Goal: Download file/media

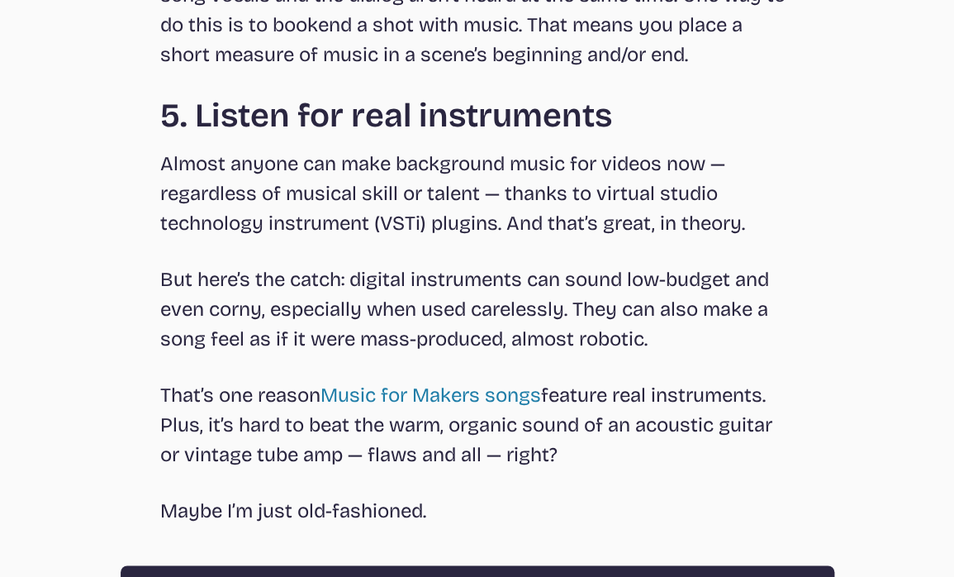
scroll to position [4650, 0]
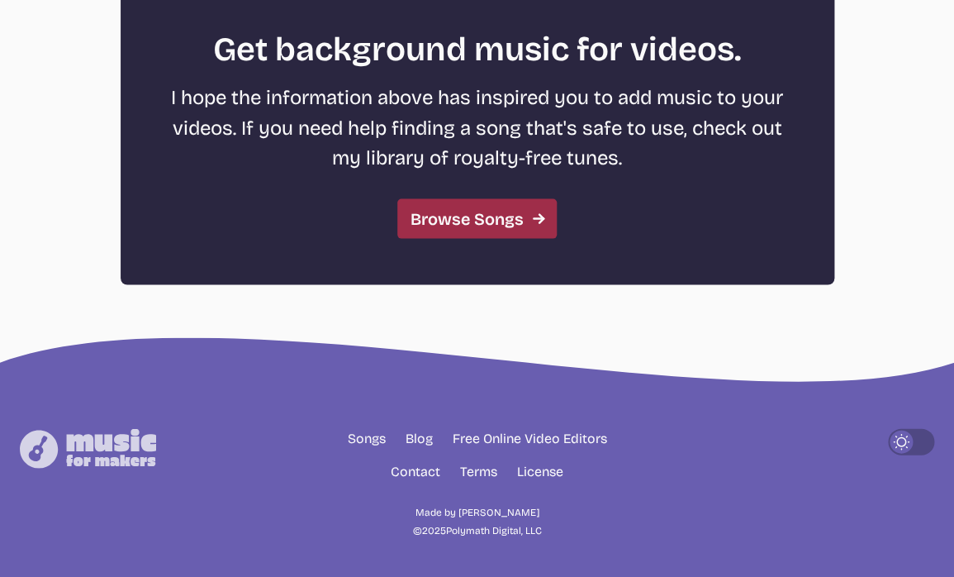
click at [487, 209] on link "Browse Songs" at bounding box center [476, 218] width 159 height 40
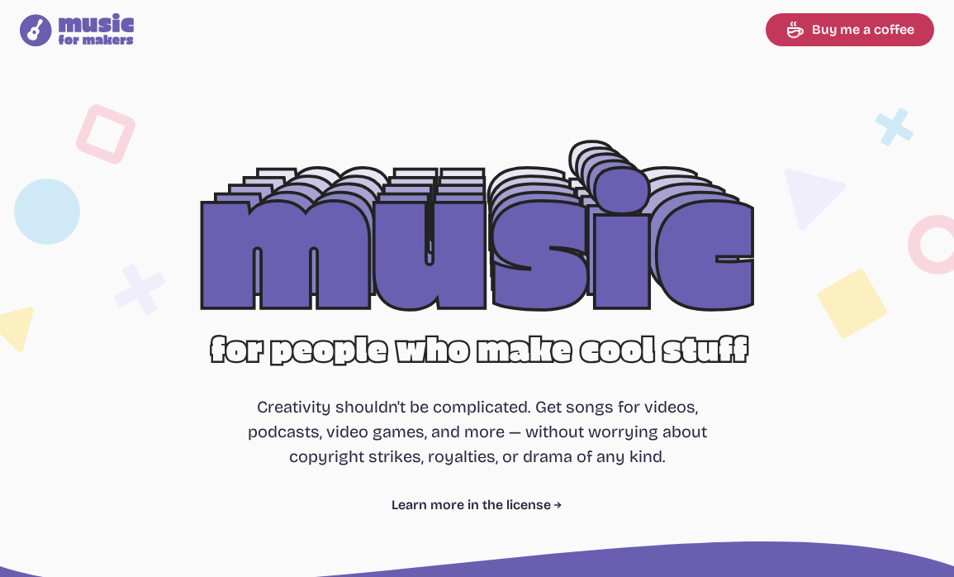
select select "most popular"
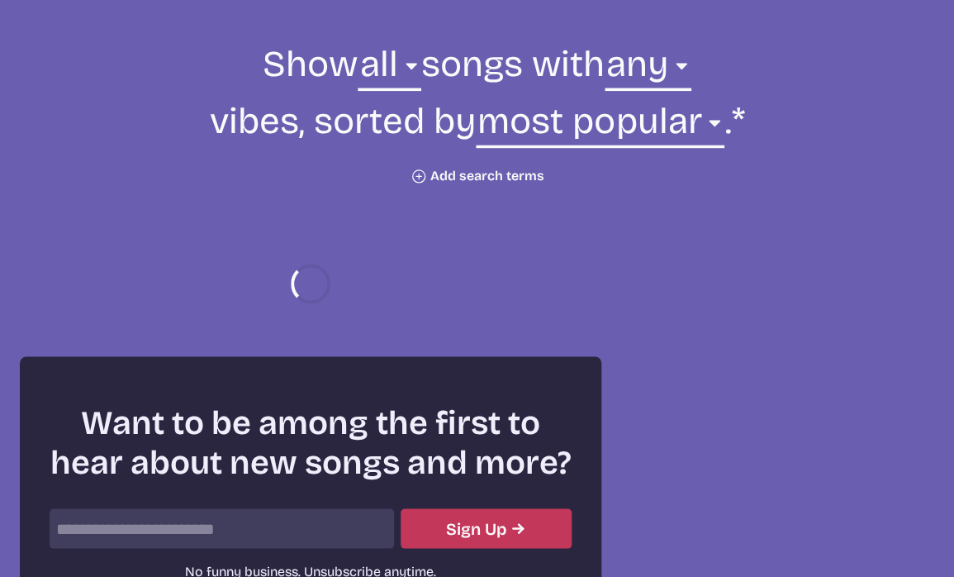
scroll to position [591, 0]
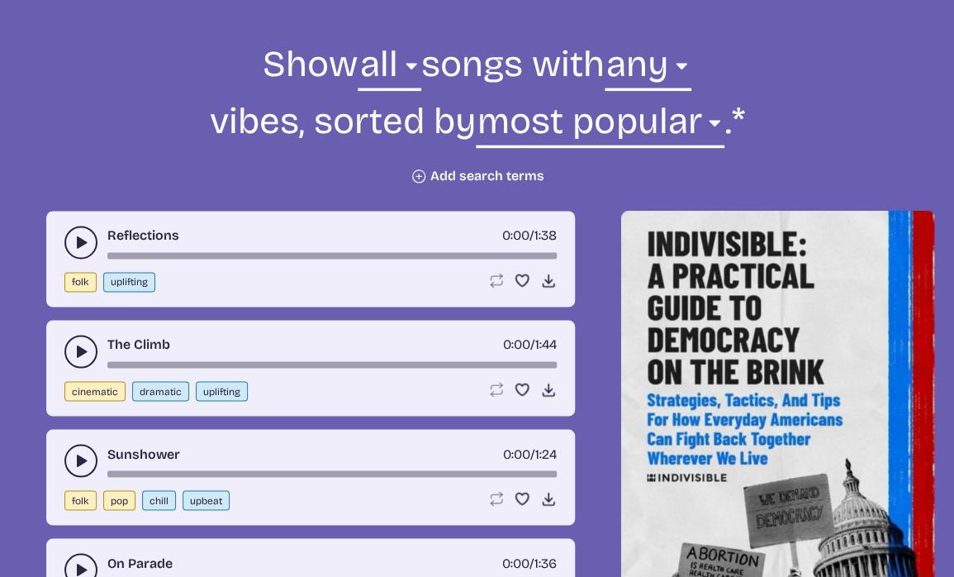
click at [81, 240] on use "play-pause toggle" at bounding box center [81, 242] width 17 height 17
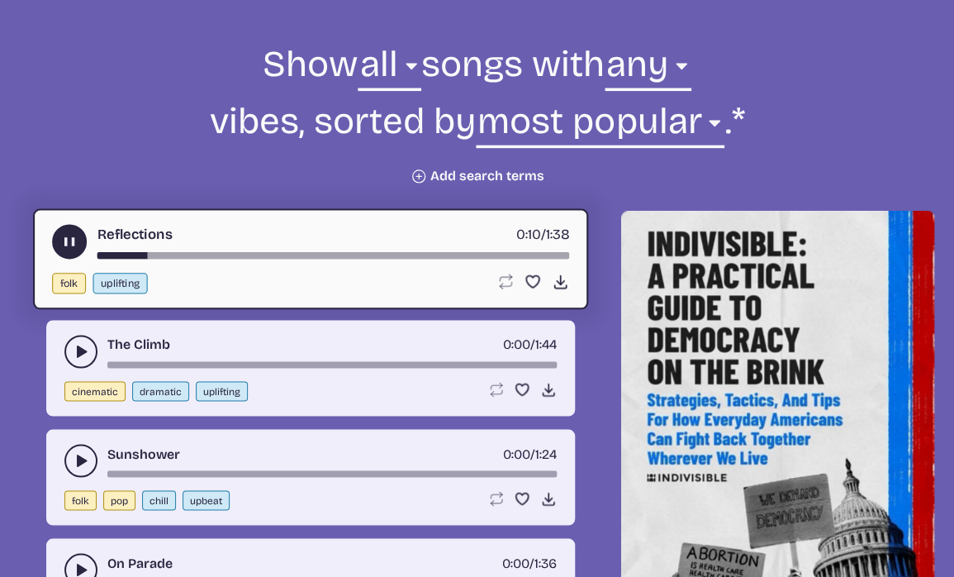
click at [68, 242] on use "play-pause toggle" at bounding box center [69, 241] width 17 height 17
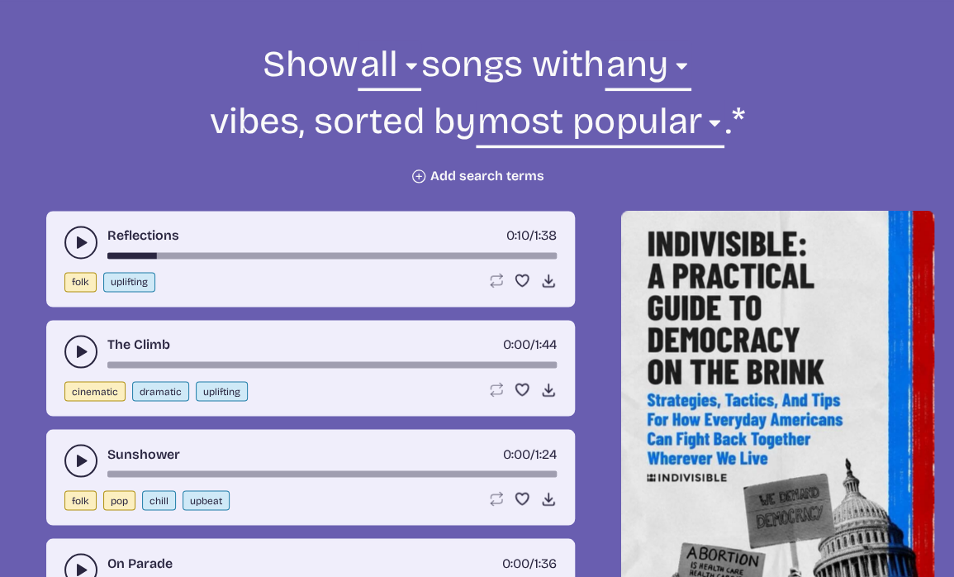
click at [74, 354] on icon "play-pause toggle" at bounding box center [81, 351] width 17 height 17
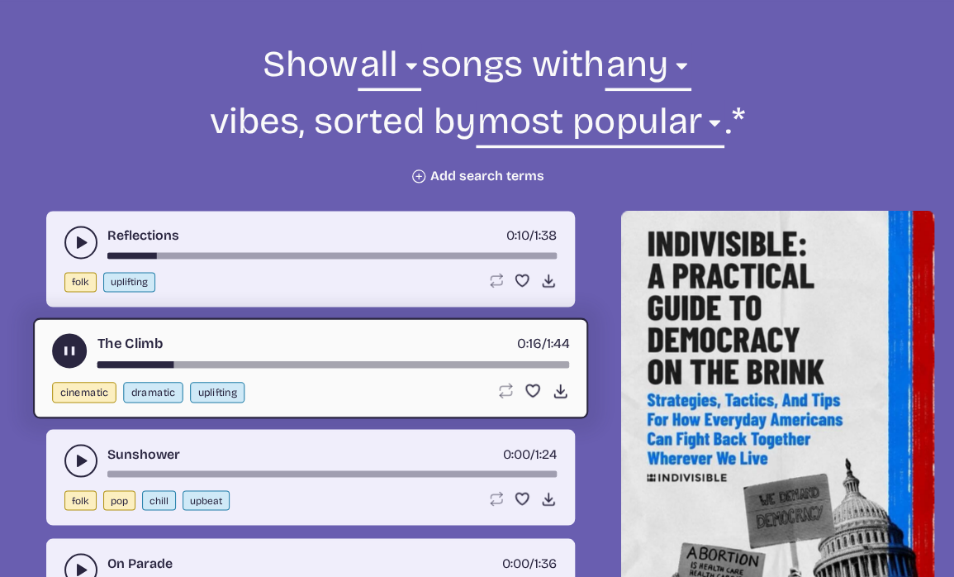
click at [150, 394] on button "dramatic" at bounding box center [152, 392] width 59 height 21
select select "dramatic"
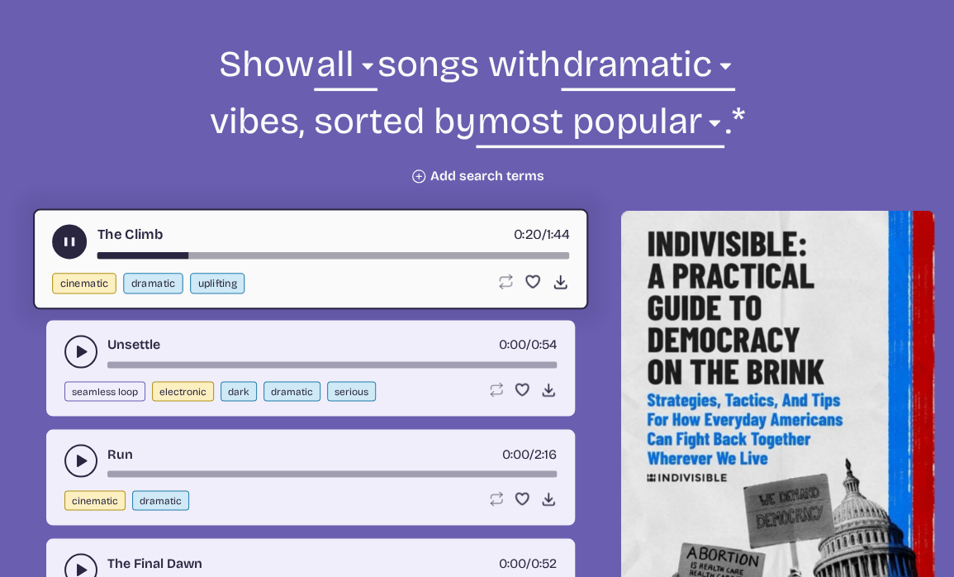
click at [150, 281] on button "dramatic" at bounding box center [152, 283] width 59 height 21
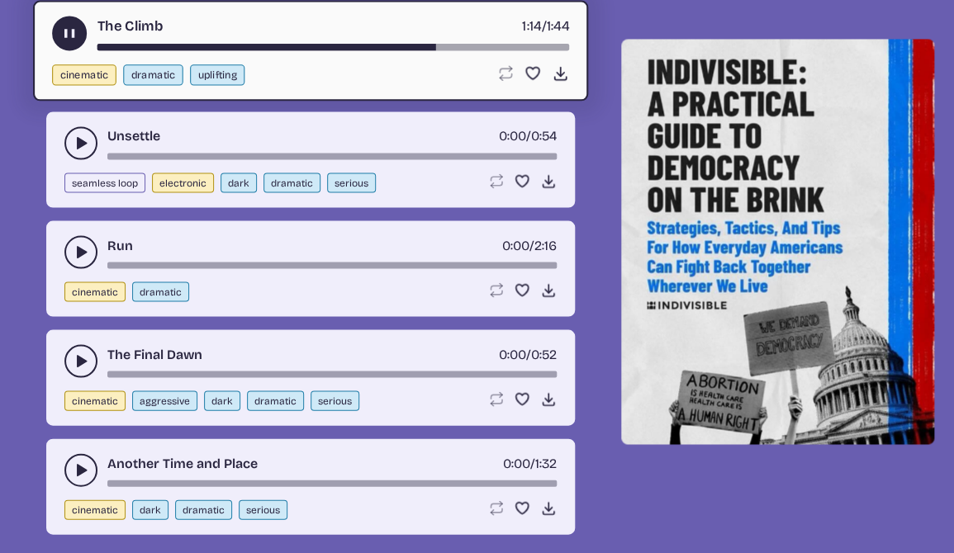
scroll to position [806, 0]
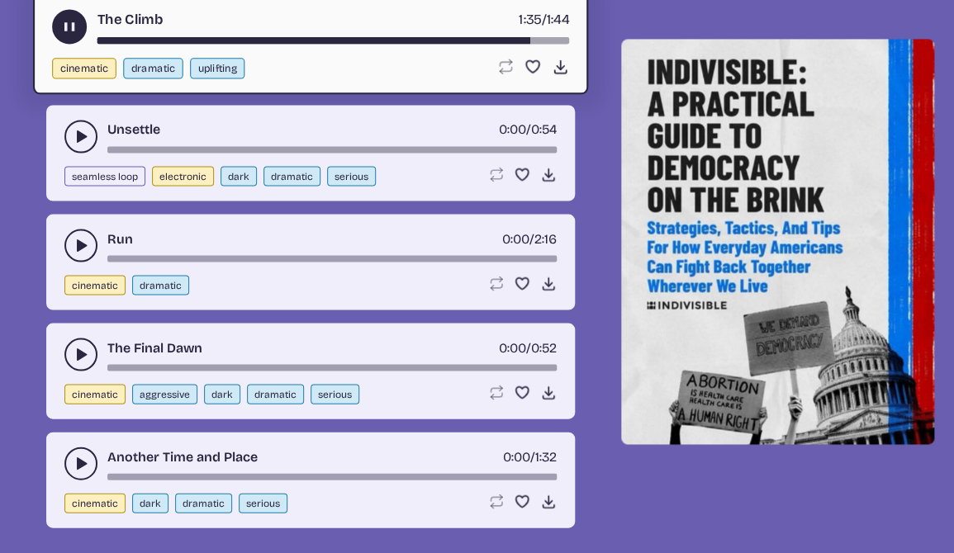
click at [68, 29] on use "play-pause toggle" at bounding box center [69, 26] width 17 height 17
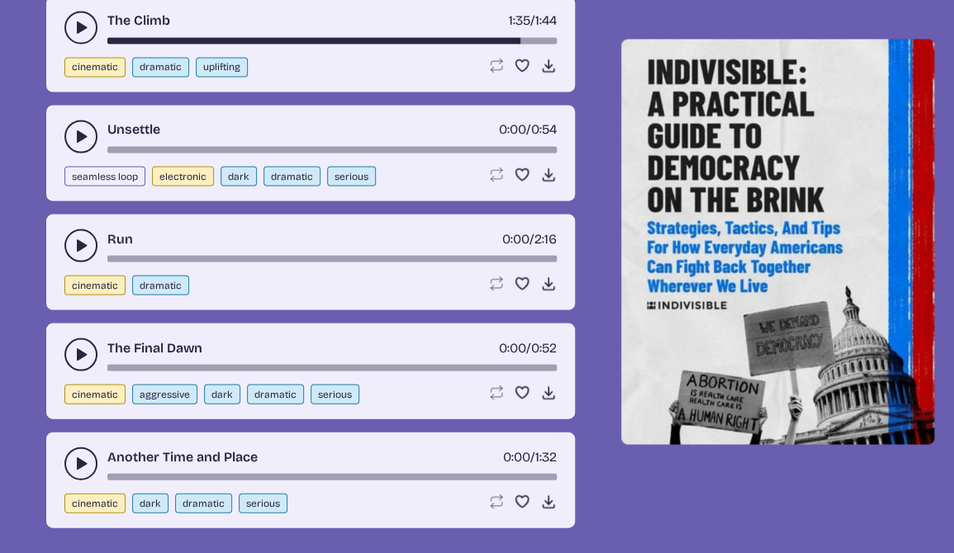
click at [70, 132] on button "play-pause toggle" at bounding box center [80, 136] width 33 height 33
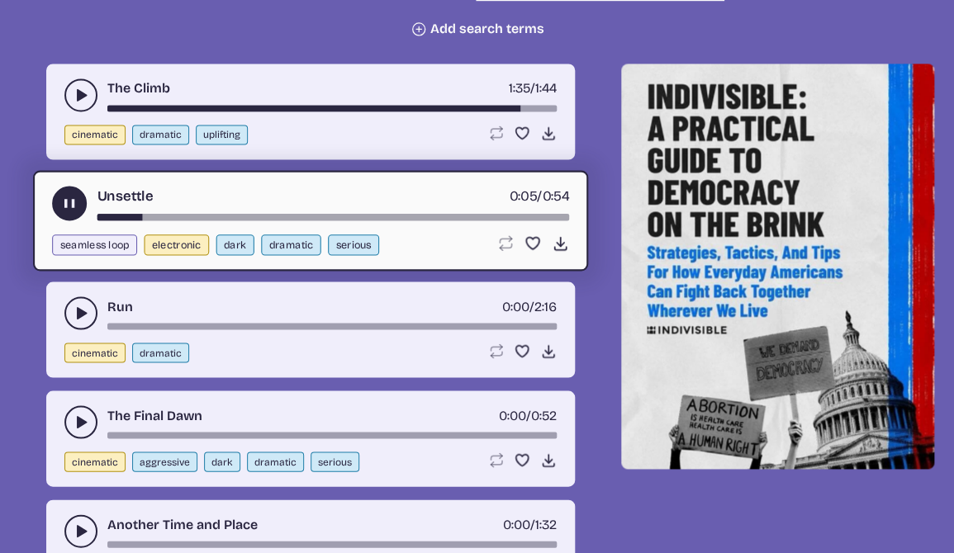
scroll to position [727, 0]
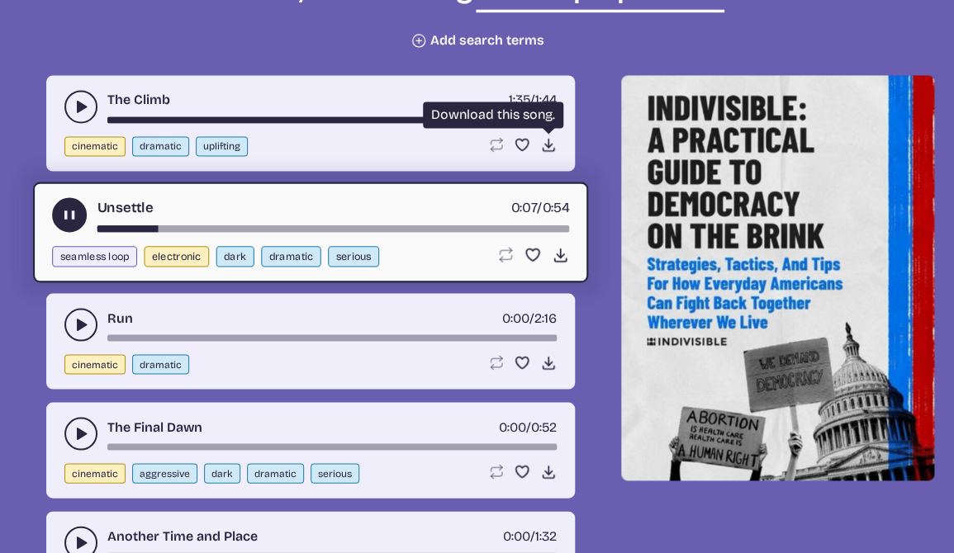
click at [552, 145] on icon "Download song" at bounding box center [548, 144] width 17 height 17
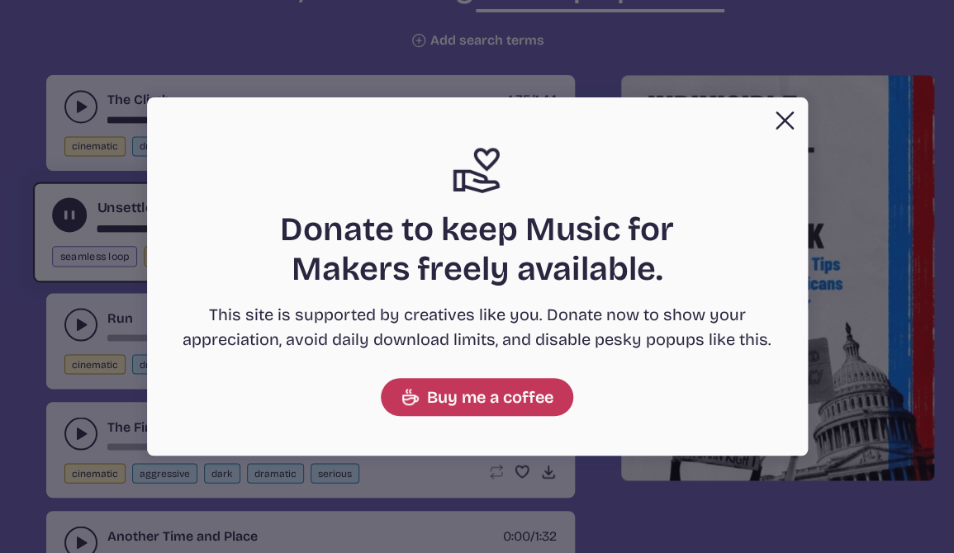
click at [786, 122] on button "Close" at bounding box center [784, 120] width 33 height 33
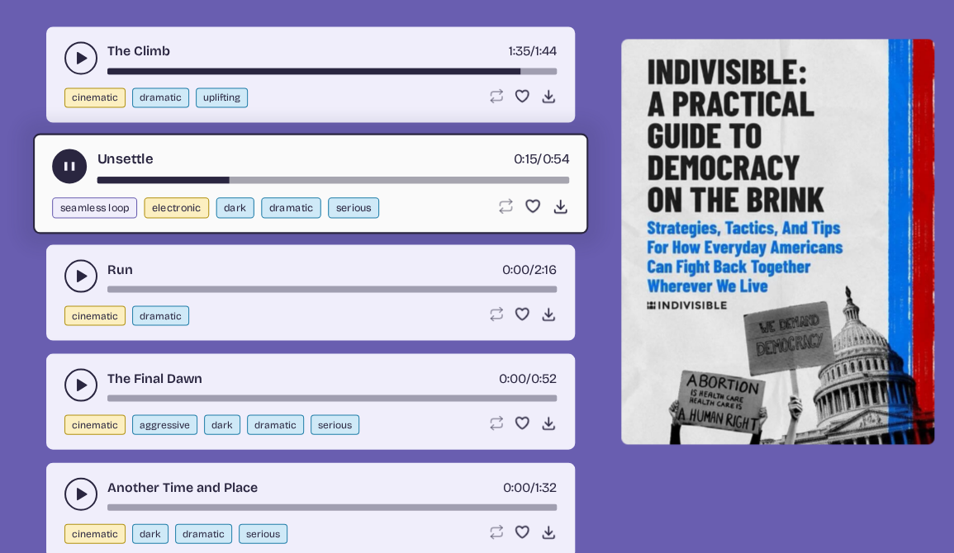
scroll to position [778, 0]
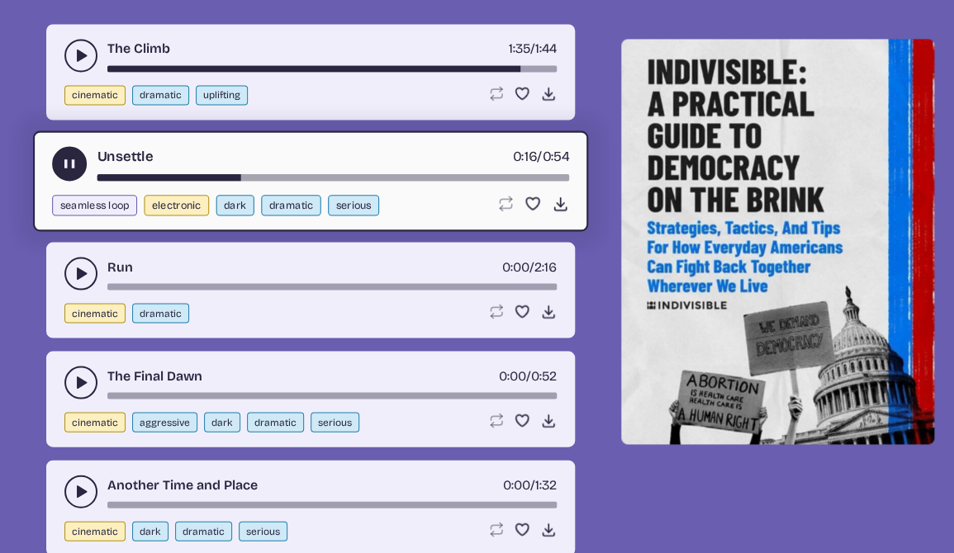
click at [71, 166] on use "play-pause toggle" at bounding box center [69, 163] width 17 height 17
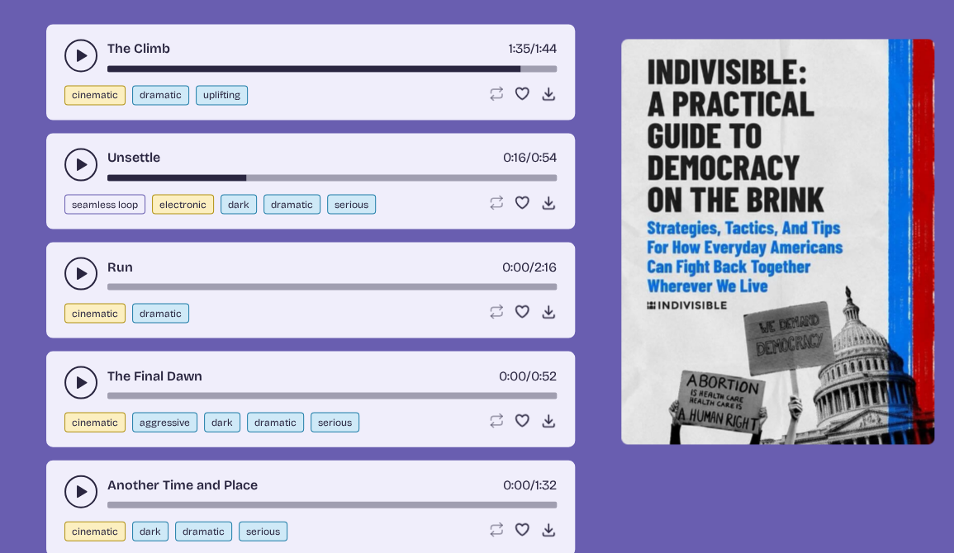
click at [73, 272] on button "play-pause toggle" at bounding box center [80, 273] width 33 height 33
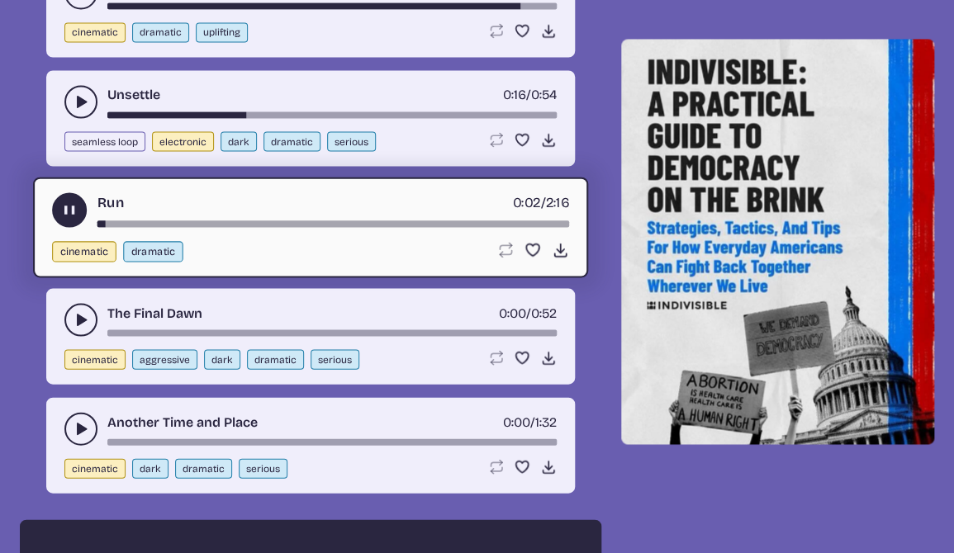
scroll to position [843, 0]
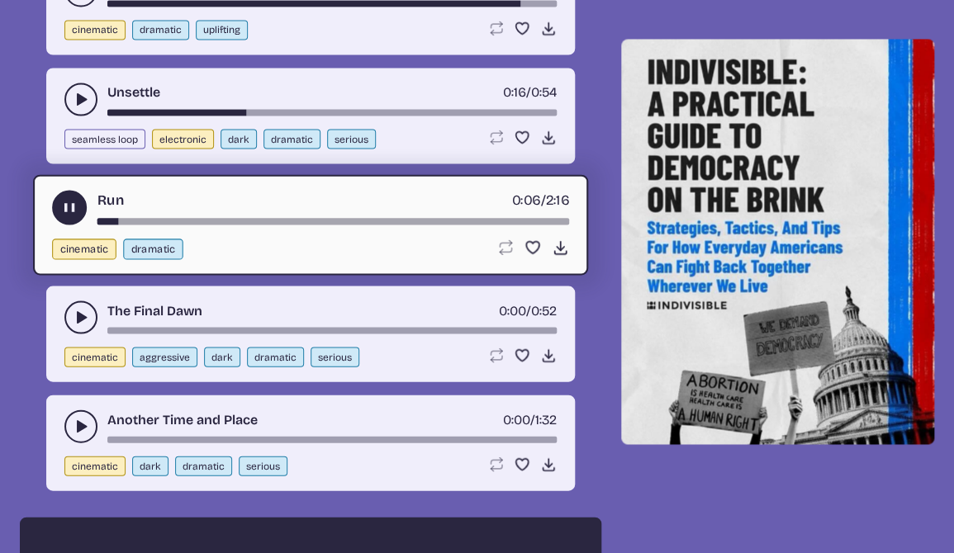
click at [166, 221] on div "song-time-bar" at bounding box center [333, 221] width 472 height 7
click at [247, 221] on div "song-time-bar" at bounding box center [333, 221] width 472 height 7
click at [325, 222] on div "song-time-bar" at bounding box center [333, 221] width 472 height 7
click at [397, 222] on div "song-time-bar" at bounding box center [333, 221] width 472 height 7
click at [424, 221] on div "song-time-bar" at bounding box center [333, 221] width 472 height 7
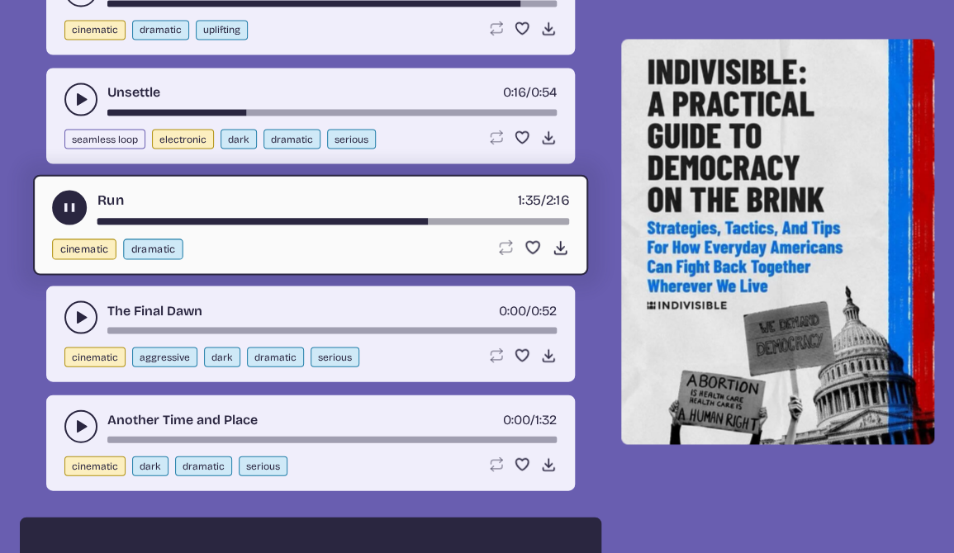
click at [451, 221] on div "song-time-bar" at bounding box center [333, 221] width 472 height 7
click at [473, 218] on div "song-time-bar" at bounding box center [333, 221] width 472 height 7
click at [509, 221] on div "song-time-bar" at bounding box center [333, 221] width 472 height 7
click at [64, 206] on use "play-pause toggle" at bounding box center [69, 207] width 17 height 17
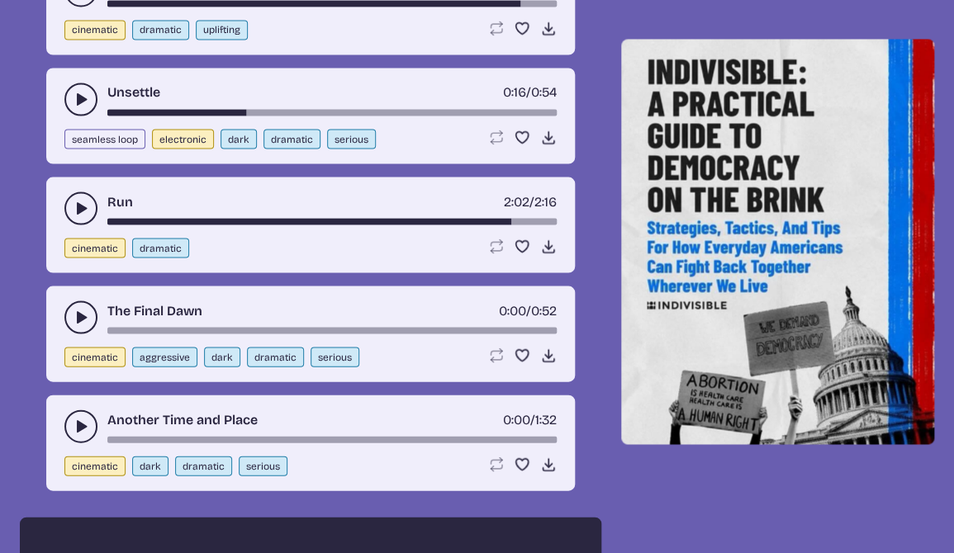
click at [76, 316] on icon "play-pause toggle" at bounding box center [81, 317] width 17 height 17
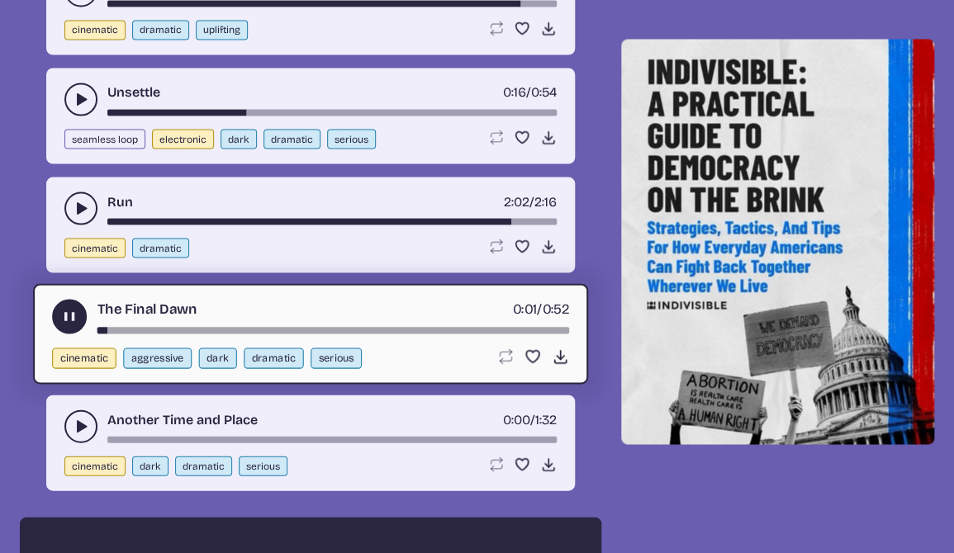
click at [146, 333] on div "song-time-bar" at bounding box center [333, 330] width 472 height 7
click at [240, 329] on div "song-time-bar" at bounding box center [333, 330] width 472 height 7
click at [397, 330] on div "song-time-bar" at bounding box center [333, 330] width 472 height 7
click at [467, 330] on div "song-time-bar" at bounding box center [333, 330] width 472 height 7
click at [511, 330] on div "song-time-bar" at bounding box center [333, 330] width 472 height 7
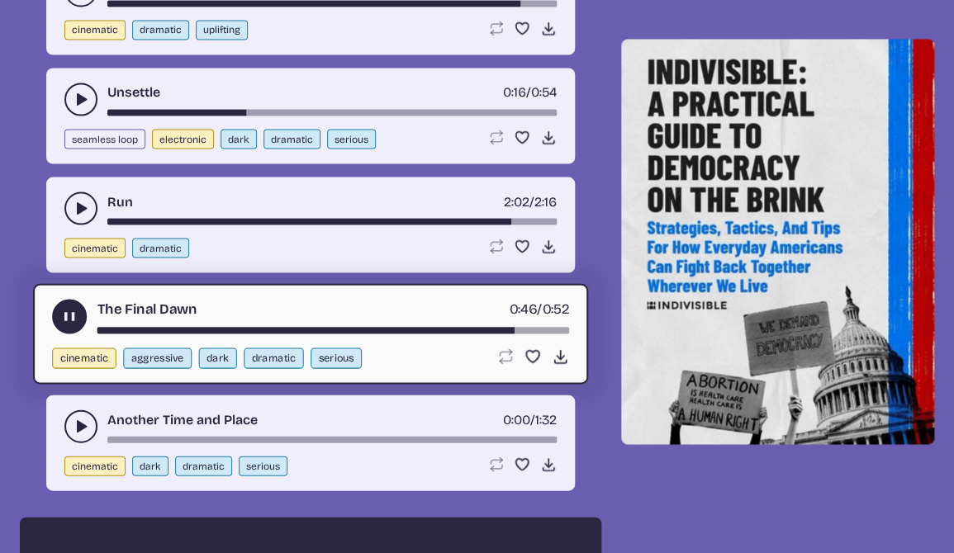
click at [542, 330] on div "song-time-bar" at bounding box center [333, 330] width 472 height 7
click at [66, 316] on use "play-pause toggle" at bounding box center [69, 316] width 17 height 17
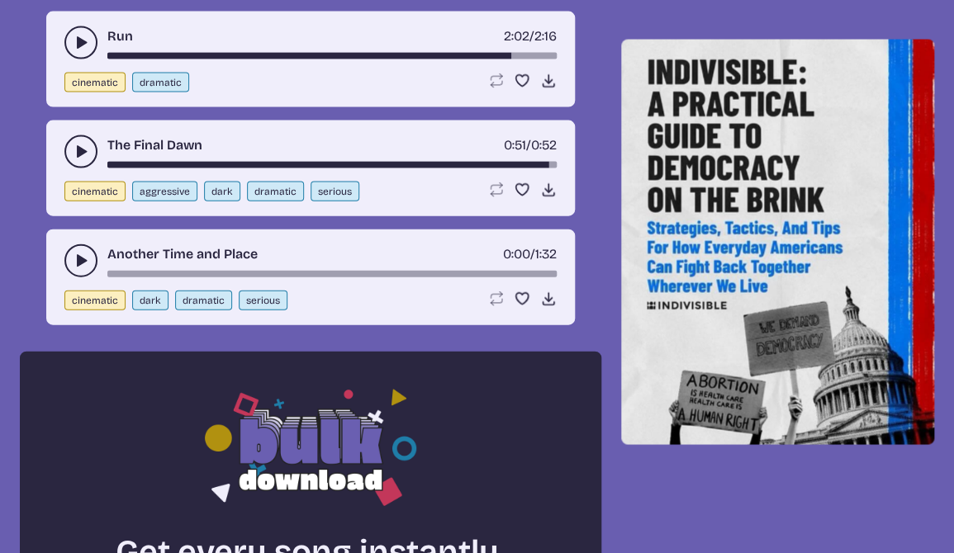
scroll to position [1012, 0]
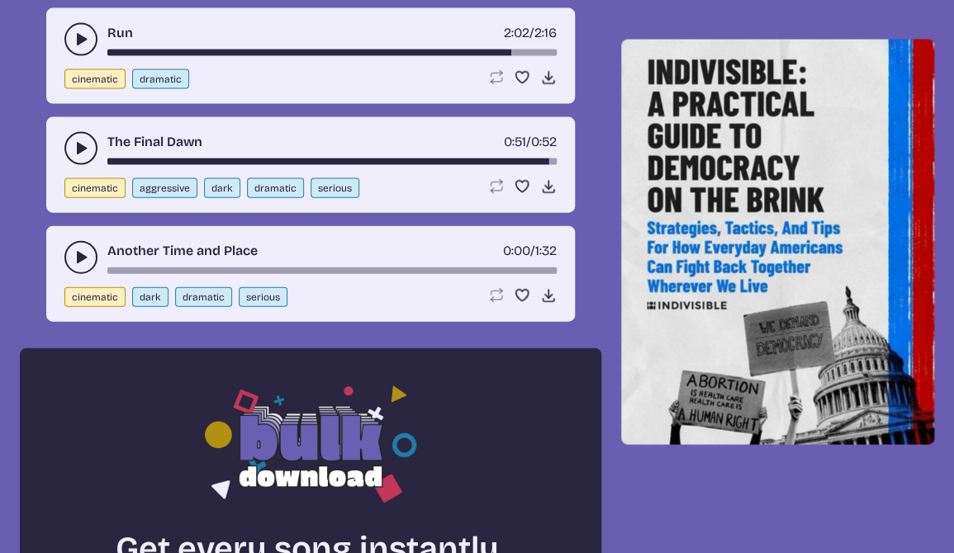
click at [81, 259] on use "play-pause toggle" at bounding box center [81, 257] width 17 height 17
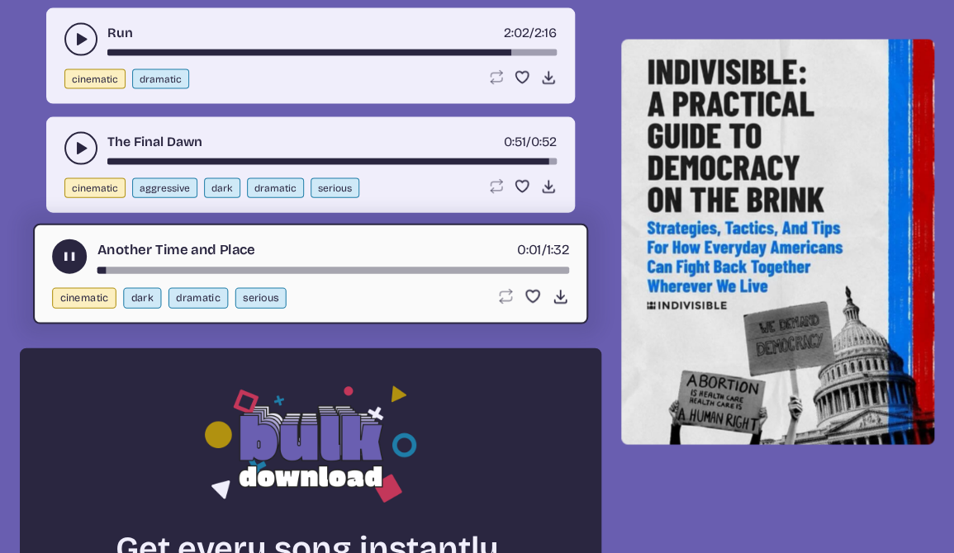
click at [146, 270] on div "song-time-bar" at bounding box center [333, 271] width 472 height 7
click at [211, 271] on div "song-time-bar" at bounding box center [333, 271] width 472 height 7
click at [292, 268] on div "song-time-bar" at bounding box center [333, 271] width 472 height 7
click at [345, 266] on div "Another Time and Place 0:39 / 1:32" at bounding box center [310, 257] width 517 height 35
click at [361, 268] on div "song-time-bar" at bounding box center [333, 271] width 472 height 7
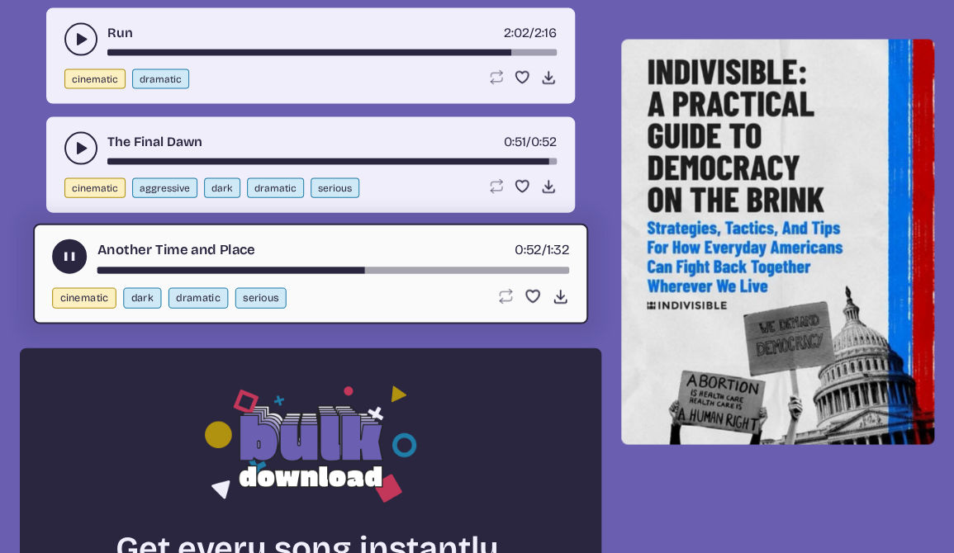
click at [439, 271] on div "song-time-bar" at bounding box center [333, 271] width 472 height 7
click at [508, 268] on div "song-time-bar" at bounding box center [333, 271] width 472 height 7
click at [547, 275] on div "Another Time and Place 1:21 / 1:32 cinematic dark dramatic serious Loop song Lo…" at bounding box center [310, 274] width 555 height 101
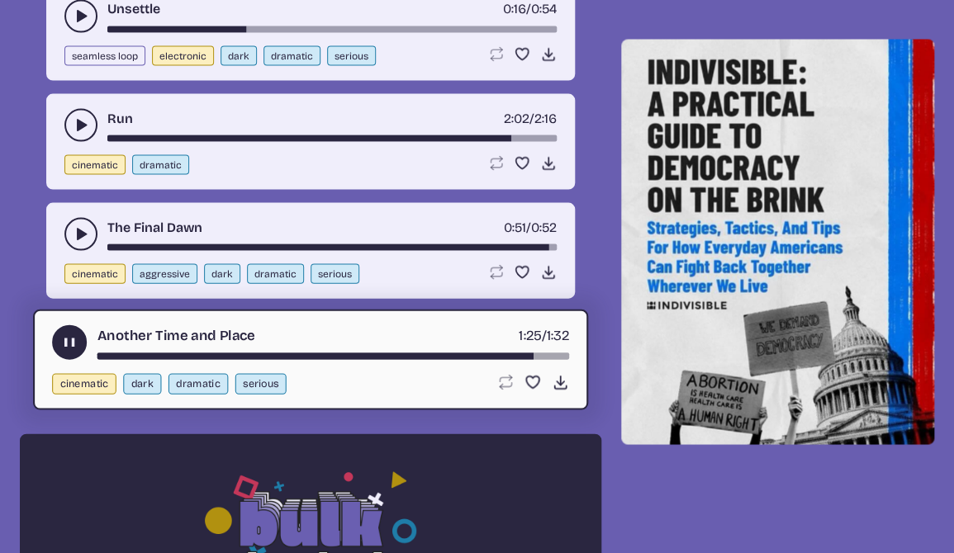
scroll to position [934, 0]
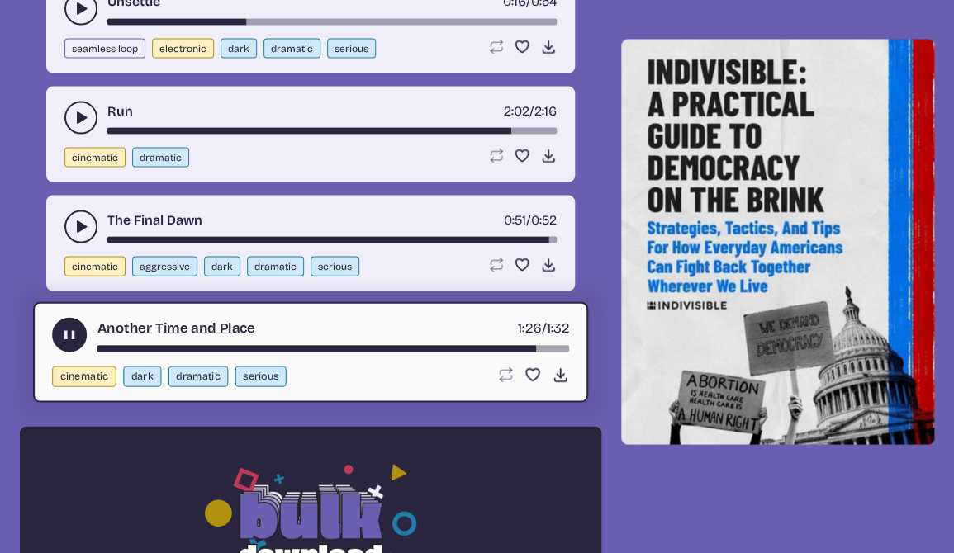
click at [70, 332] on use "play-pause toggle" at bounding box center [69, 334] width 17 height 17
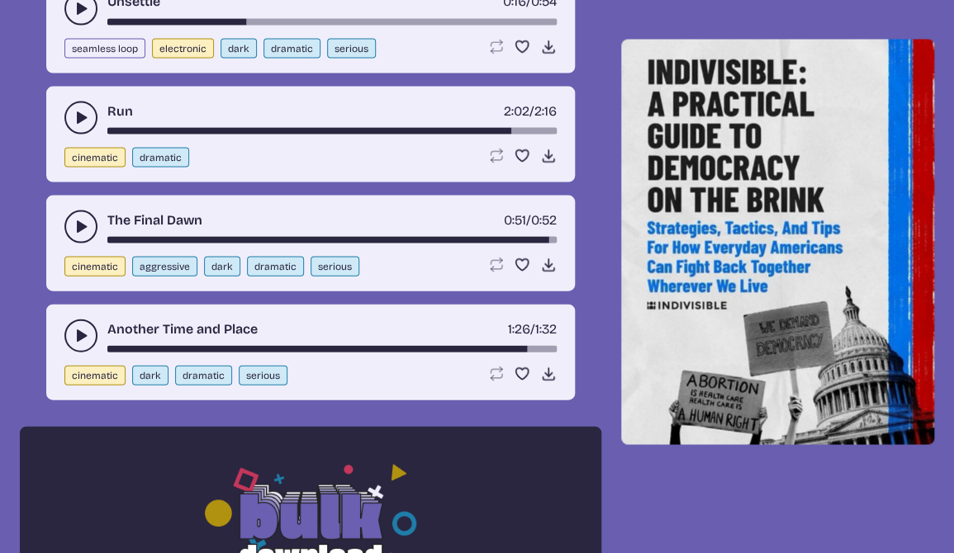
click at [80, 226] on use "play-pause toggle" at bounding box center [81, 226] width 17 height 17
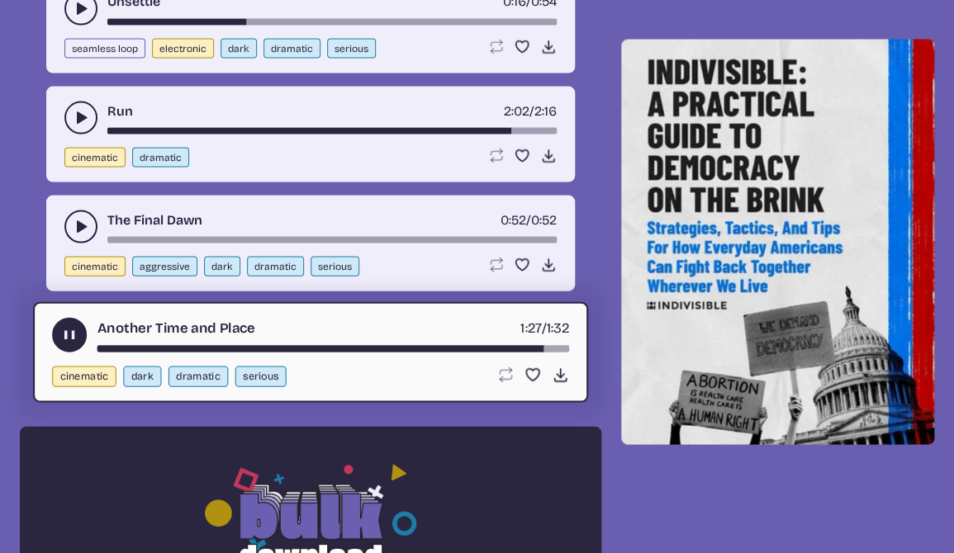
click at [70, 225] on button "play-pause toggle" at bounding box center [80, 226] width 33 height 33
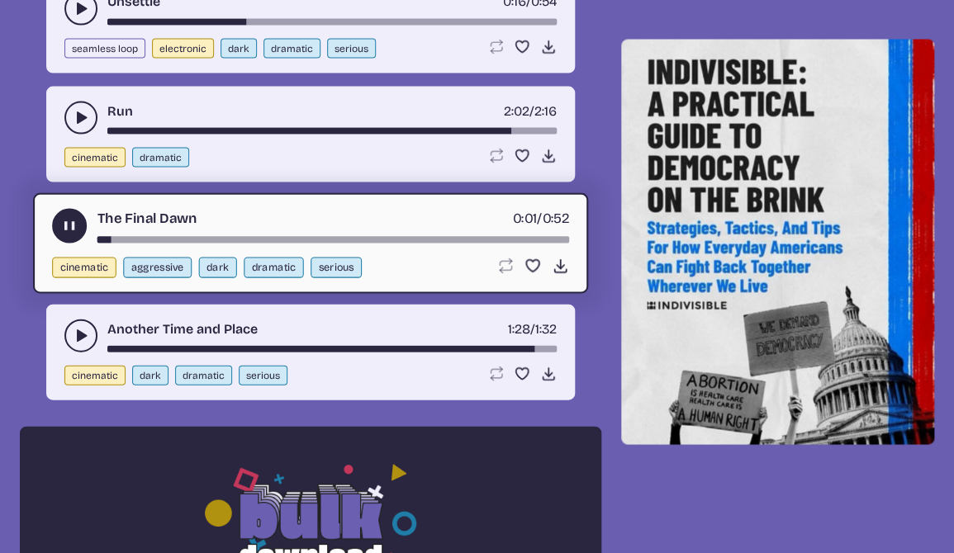
click at [66, 226] on use "play-pause toggle" at bounding box center [69, 225] width 17 height 17
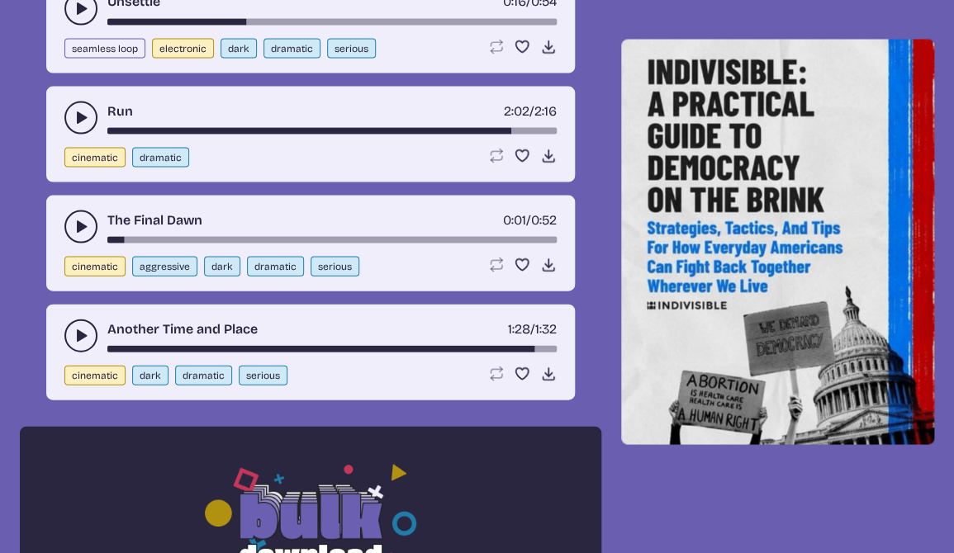
click at [78, 117] on use "play-pause toggle" at bounding box center [81, 117] width 17 height 17
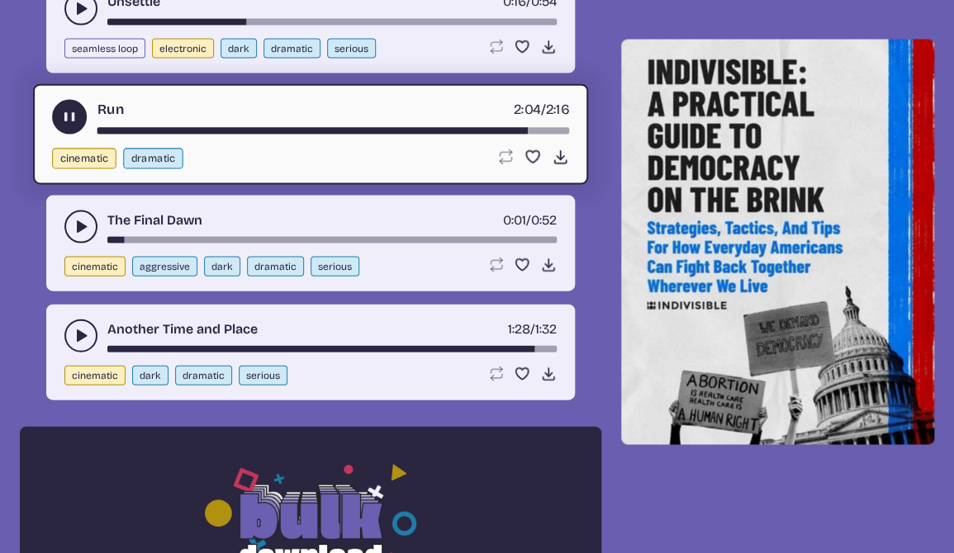
click at [355, 129] on div "song-time-bar" at bounding box center [333, 130] width 472 height 7
click at [69, 117] on icon "play-pause toggle" at bounding box center [69, 116] width 17 height 17
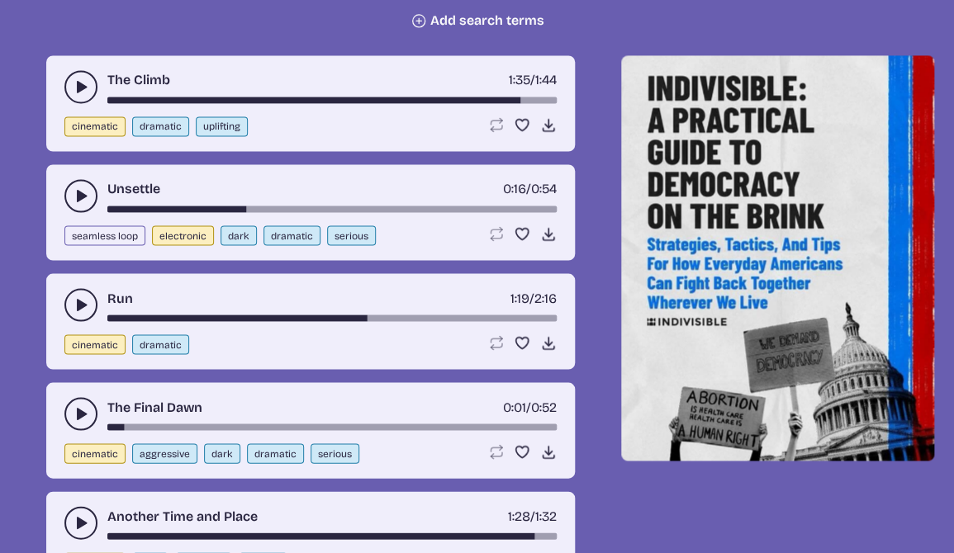
scroll to position [746, 0]
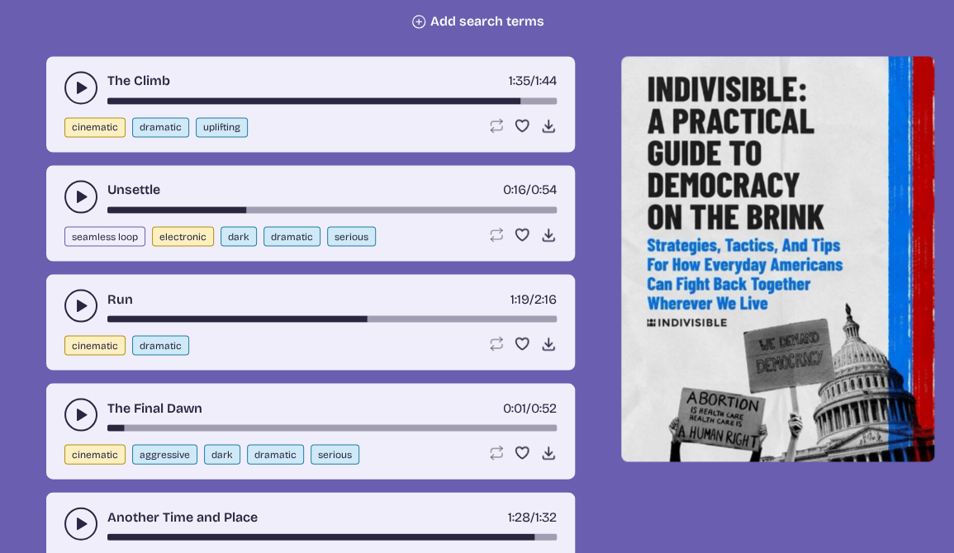
click at [85, 90] on icon "play-pause toggle" at bounding box center [81, 87] width 17 height 17
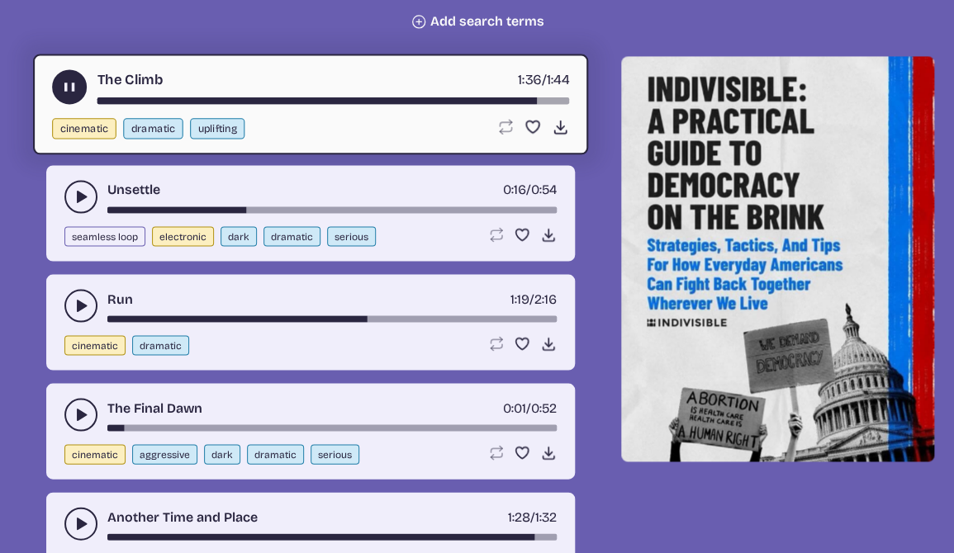
click at [111, 103] on div "song-time-bar" at bounding box center [333, 100] width 472 height 7
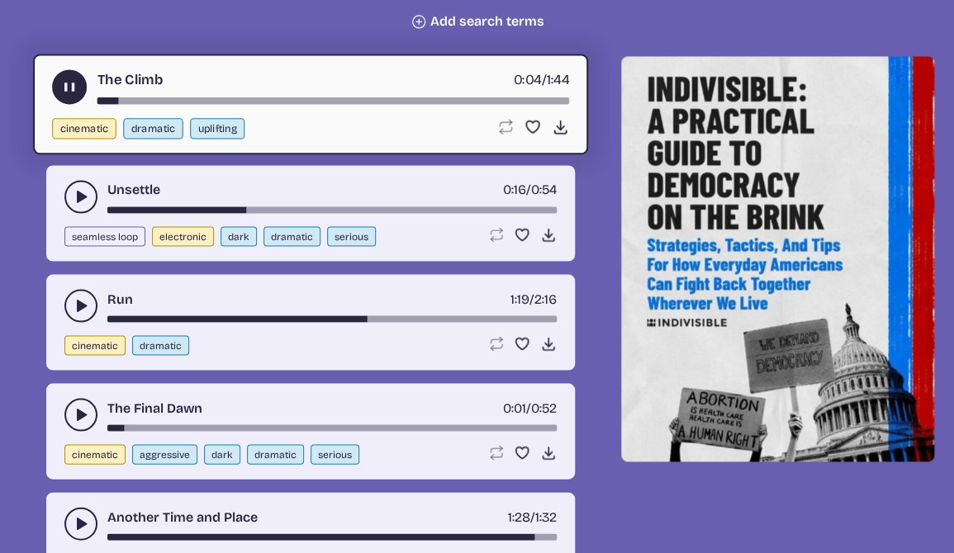
click at [175, 97] on div "The Climb 0:04 / 1:44" at bounding box center [310, 86] width 517 height 35
click at [182, 99] on div "song-time-bar" at bounding box center [333, 100] width 472 height 7
click at [226, 100] on div "song-time-bar" at bounding box center [333, 100] width 472 height 7
click at [273, 101] on div "song-time-bar" at bounding box center [333, 100] width 472 height 7
click at [298, 101] on div "song-time-bar" at bounding box center [333, 100] width 472 height 7
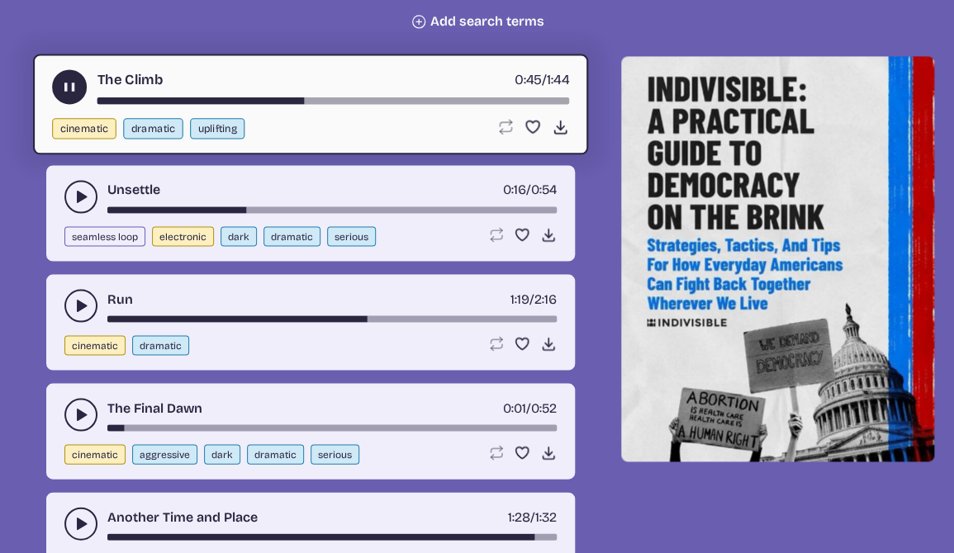
click at [326, 100] on div "song-time-bar" at bounding box center [333, 100] width 472 height 7
click at [319, 101] on div "song-time-bar" at bounding box center [333, 100] width 472 height 7
click at [311, 99] on div "song-time-bar" at bounding box center [333, 100] width 472 height 7
click at [74, 92] on use "play-pause toggle" at bounding box center [69, 86] width 17 height 17
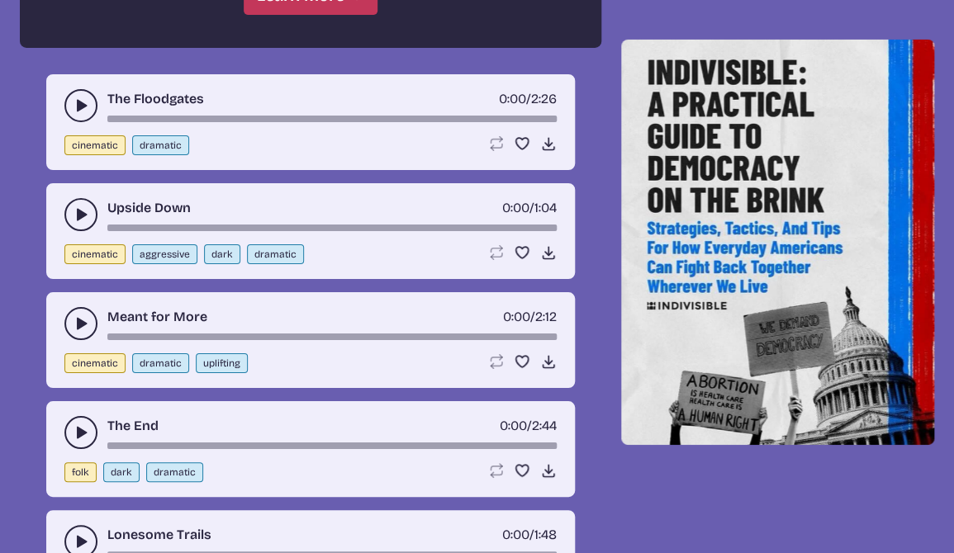
scroll to position [1747, 0]
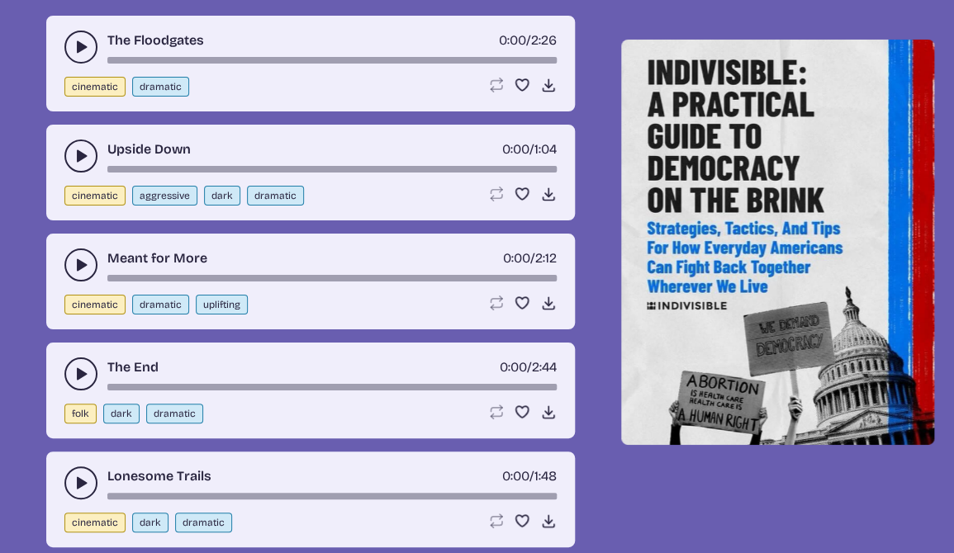
click at [83, 45] on use "play-pause toggle" at bounding box center [81, 47] width 17 height 17
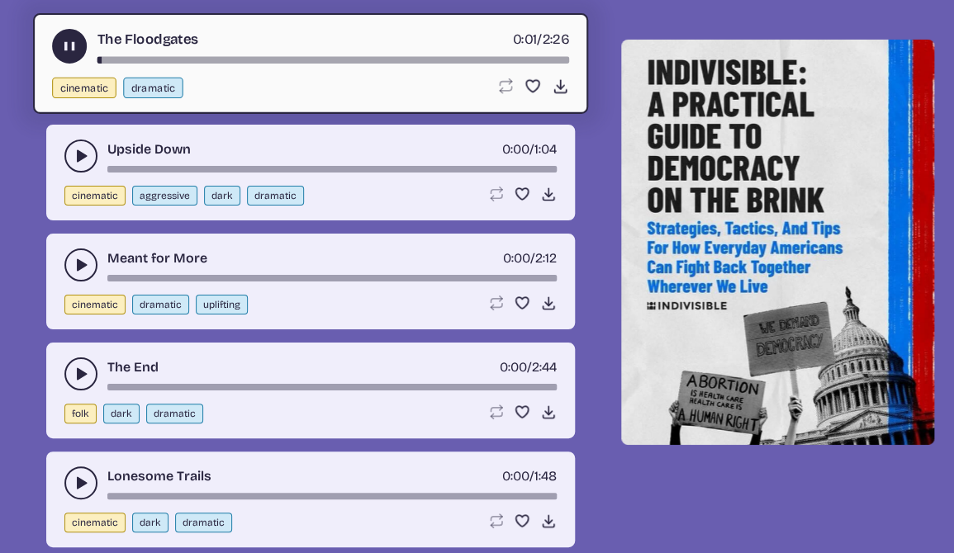
click at [154, 59] on div "song-time-bar" at bounding box center [333, 60] width 472 height 7
click at [254, 59] on div "song-time-bar" at bounding box center [333, 60] width 472 height 7
click at [369, 61] on div "song-time-bar" at bounding box center [333, 60] width 472 height 7
click at [67, 48] on use "play-pause toggle" at bounding box center [69, 46] width 17 height 17
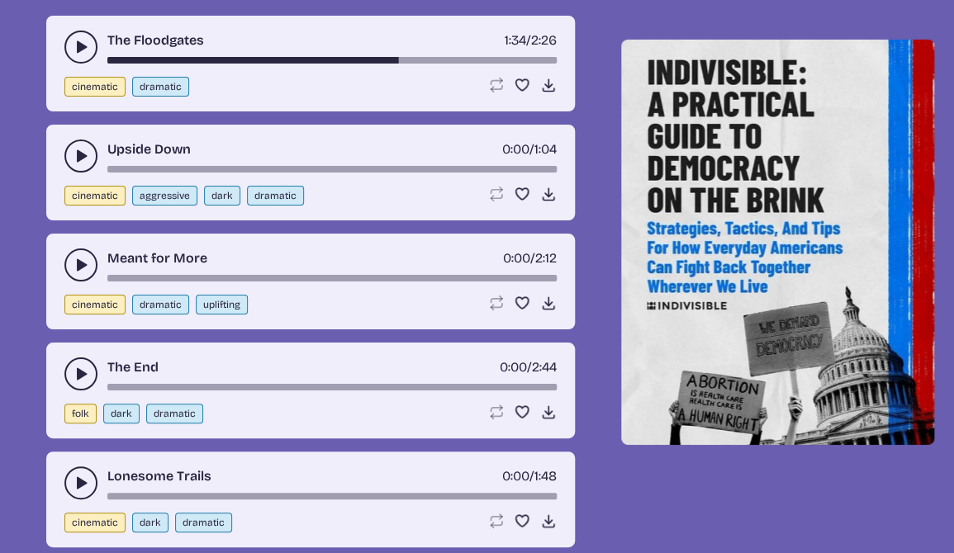
click at [79, 156] on use "play-pause toggle" at bounding box center [81, 156] width 17 height 17
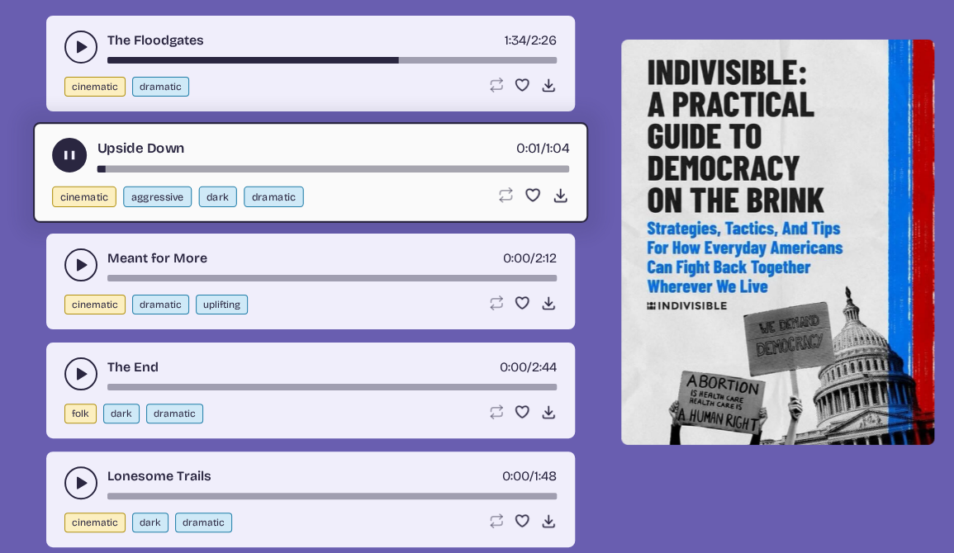
click at [173, 163] on div "Upside Down 0:01 / 1:04" at bounding box center [310, 155] width 517 height 35
click at [173, 169] on div "song-time-bar" at bounding box center [333, 169] width 472 height 7
click at [284, 169] on div "song-time-bar" at bounding box center [333, 169] width 472 height 7
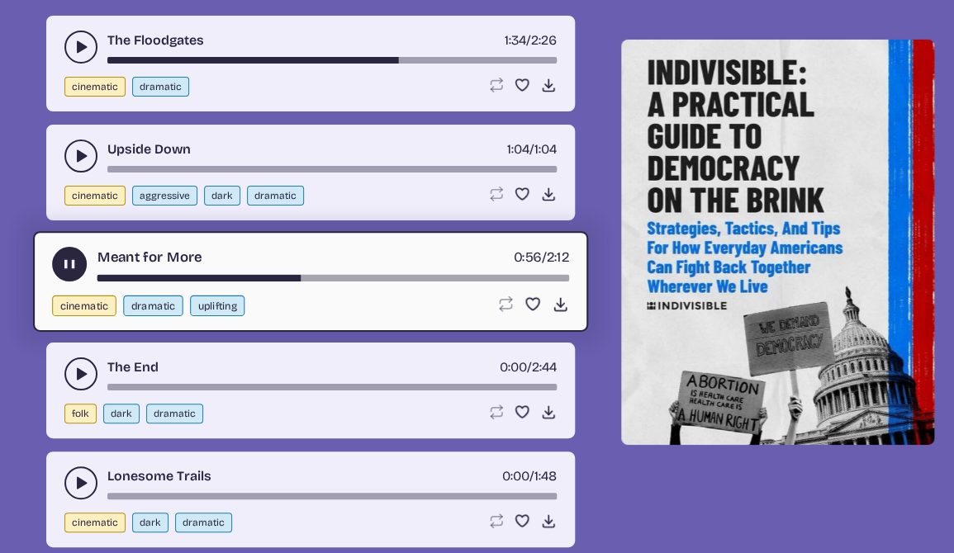
click at [170, 55] on div "The Floodgates 1:34 / 2:26" at bounding box center [310, 47] width 492 height 33
click at [129, 59] on div "song-time-bar" at bounding box center [331, 60] width 449 height 7
click at [111, 59] on div "song-time-bar" at bounding box center [331, 60] width 449 height 7
click at [172, 59] on div "song-time-bar" at bounding box center [331, 60] width 449 height 7
click at [406, 56] on div "The Floodgates 0:20 / 2:26" at bounding box center [310, 47] width 492 height 33
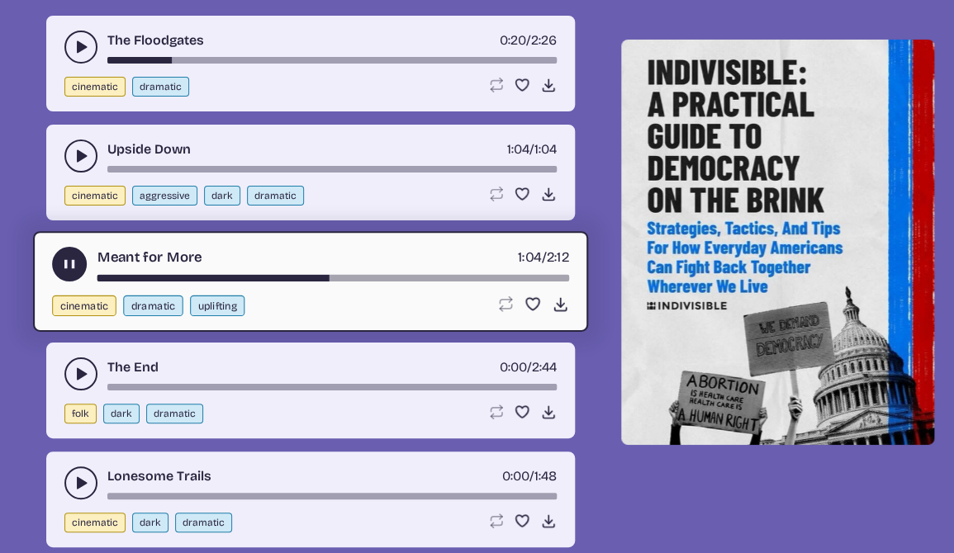
click at [406, 61] on div "song-time-bar" at bounding box center [331, 60] width 449 height 7
click at [444, 60] on div "song-time-bar" at bounding box center [331, 60] width 449 height 7
click at [482, 61] on div "song-time-bar" at bounding box center [331, 60] width 449 height 7
click at [74, 43] on icon "play-pause toggle" at bounding box center [81, 47] width 17 height 17
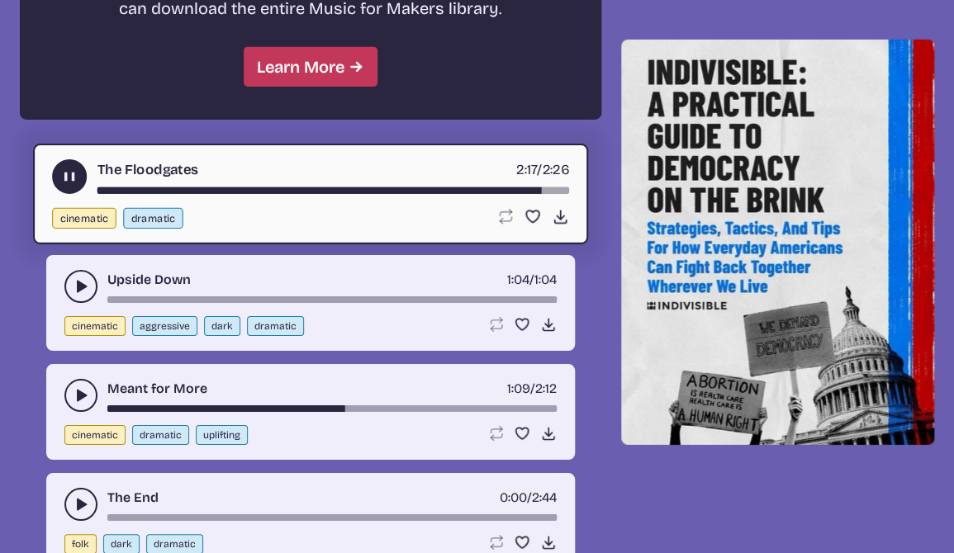
scroll to position [1596, 0]
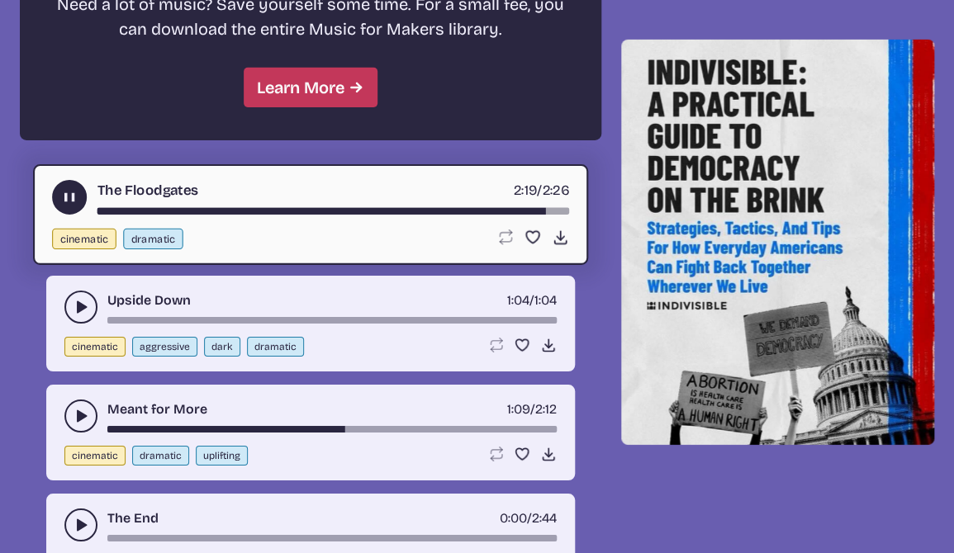
click at [121, 209] on div "song-time-bar" at bounding box center [333, 211] width 472 height 7
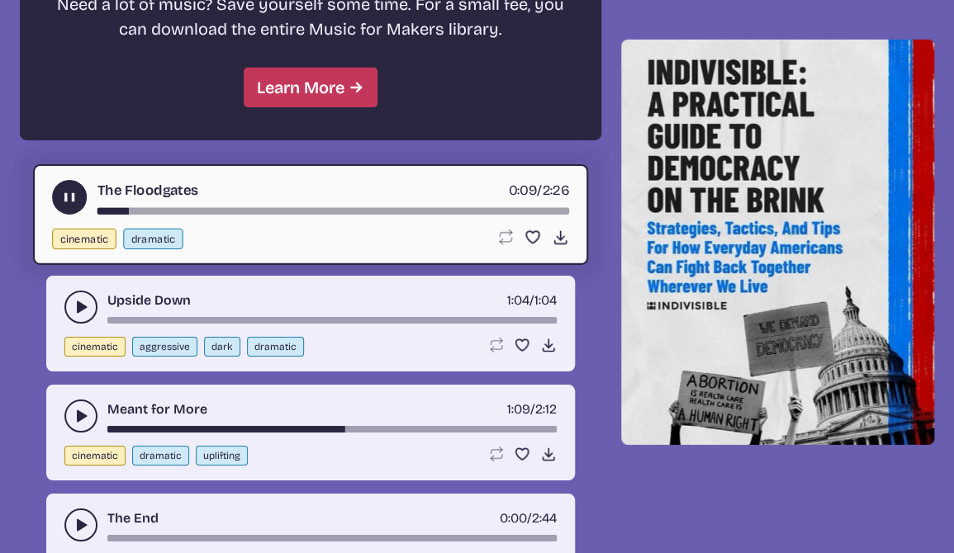
click at [174, 211] on div "song-time-bar" at bounding box center [333, 211] width 472 height 7
click at [263, 216] on div "The Floodgates 0:24 / 2:26 cinematic dramatic Loop song Loop this song. Favorit…" at bounding box center [310, 214] width 555 height 101
click at [278, 208] on div "The Floodgates 0:25 / 2:26" at bounding box center [310, 197] width 517 height 35
click at [268, 213] on div "song-time-bar" at bounding box center [333, 211] width 472 height 7
click at [69, 197] on use "play-pause toggle" at bounding box center [69, 197] width 17 height 17
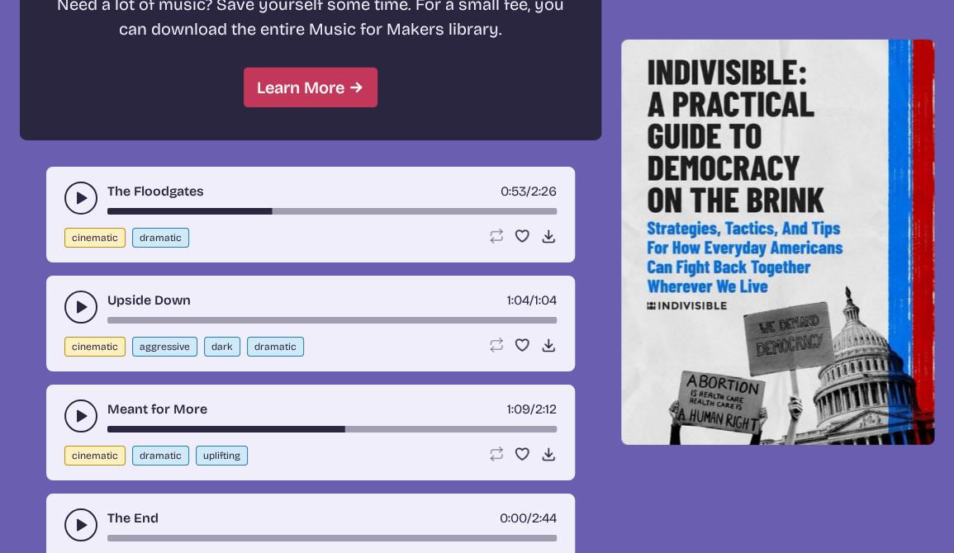
click at [75, 316] on button "play-pause toggle" at bounding box center [80, 307] width 33 height 33
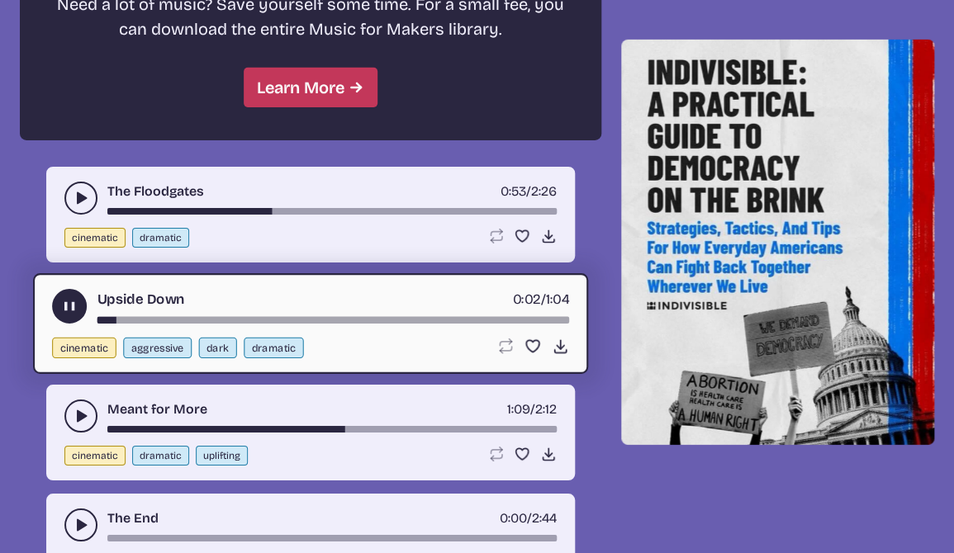
click at [152, 320] on div "song-time-bar" at bounding box center [333, 320] width 472 height 7
click at [226, 320] on div "song-time-bar" at bounding box center [333, 320] width 472 height 7
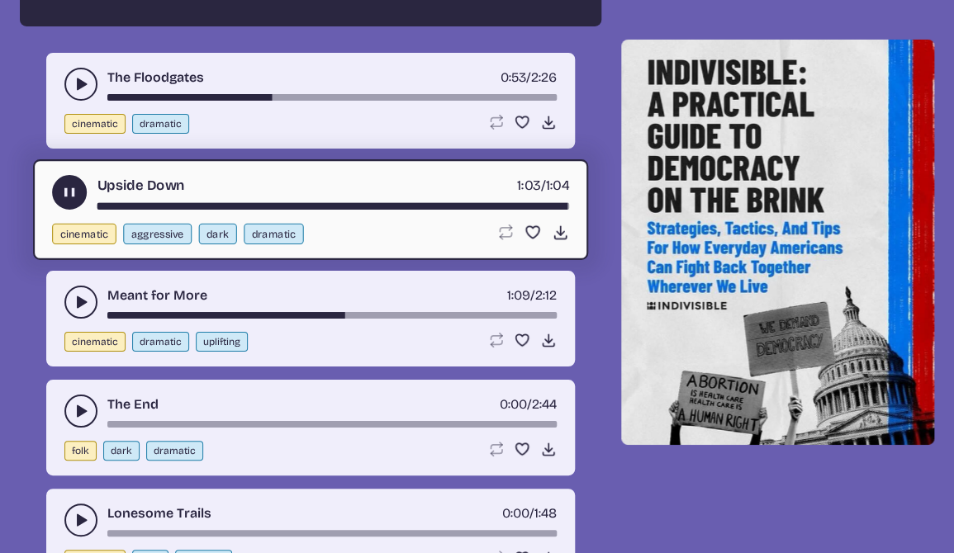
scroll to position [1731, 0]
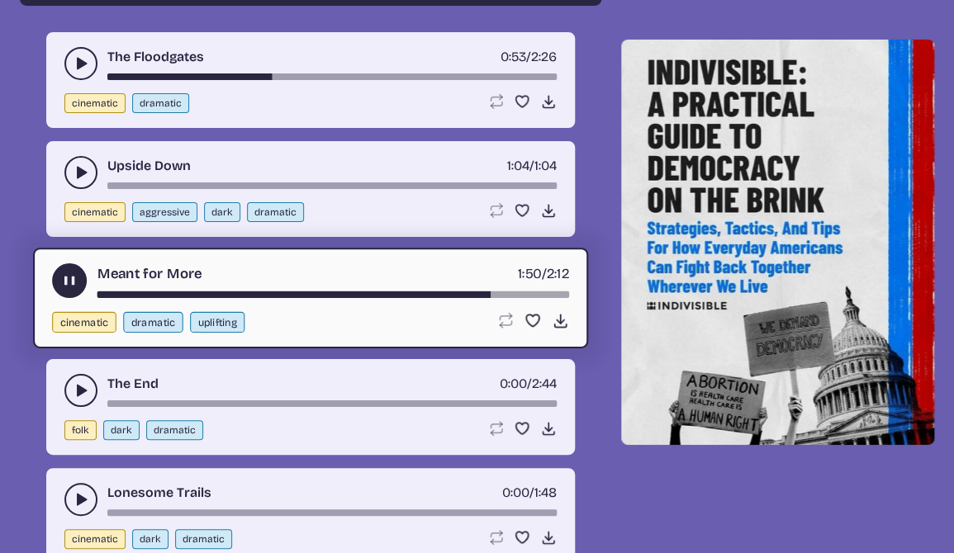
click at [74, 391] on icon "play-pause toggle" at bounding box center [81, 390] width 17 height 17
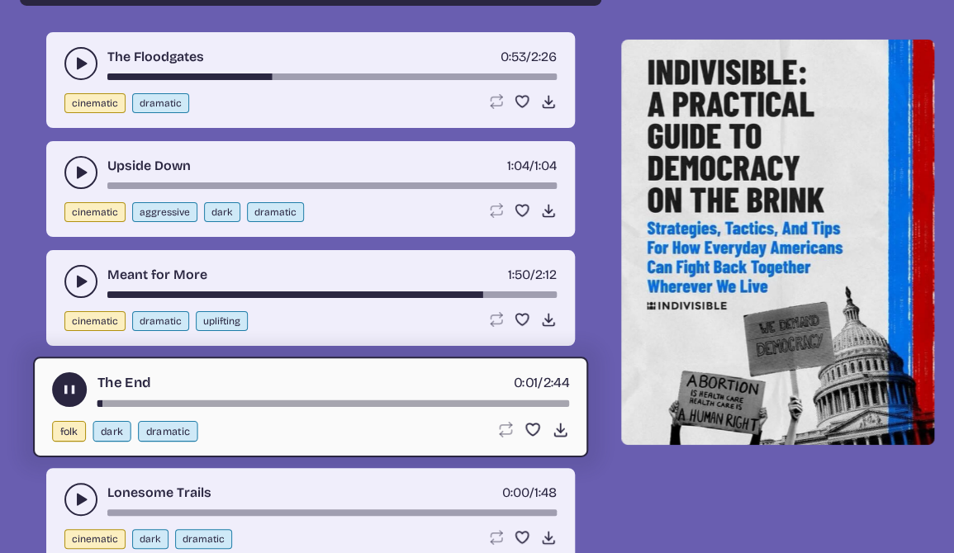
click at [121, 403] on div "song-time-bar" at bounding box center [333, 404] width 472 height 7
click at [281, 401] on div "song-time-bar" at bounding box center [333, 404] width 472 height 7
click at [447, 403] on div "song-time-bar" at bounding box center [333, 404] width 472 height 7
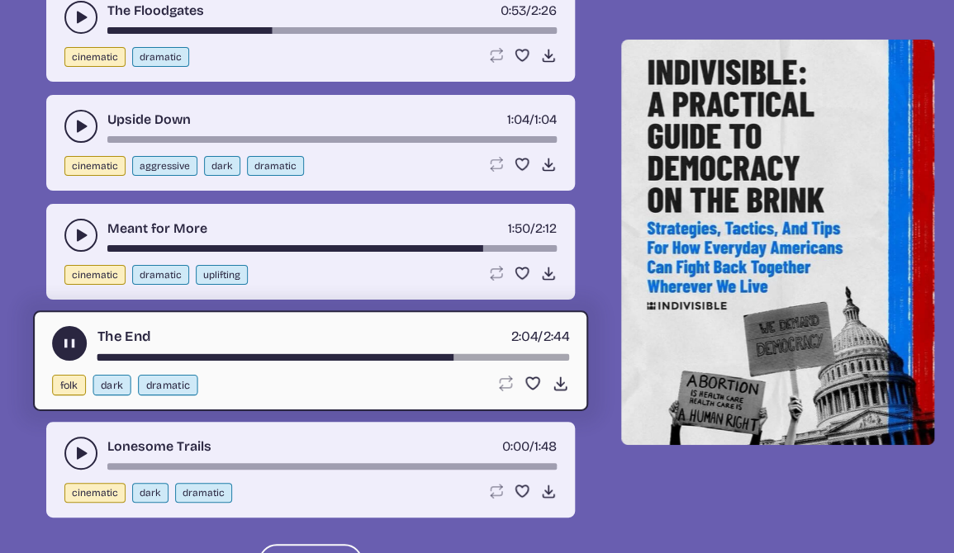
scroll to position [1776, 0]
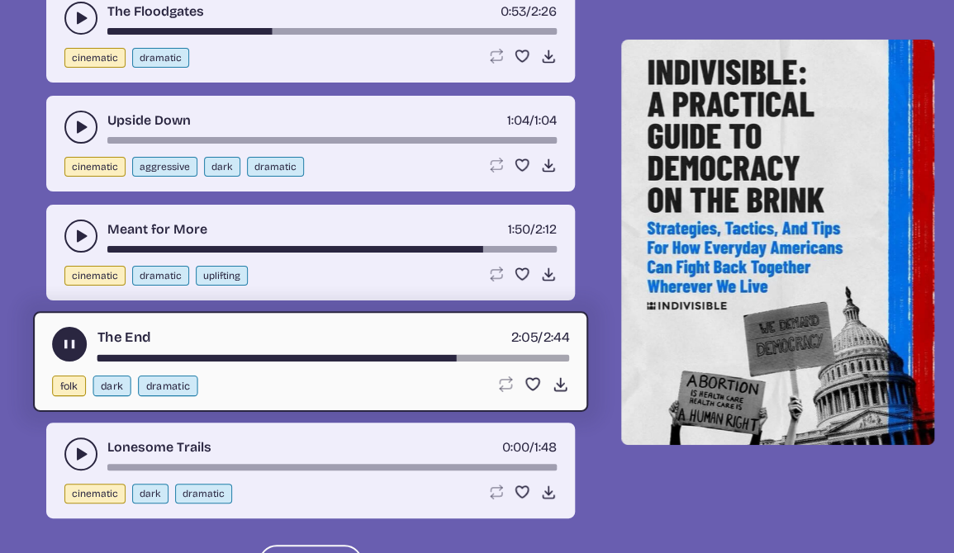
click at [70, 347] on use "play-pause toggle" at bounding box center [69, 344] width 17 height 17
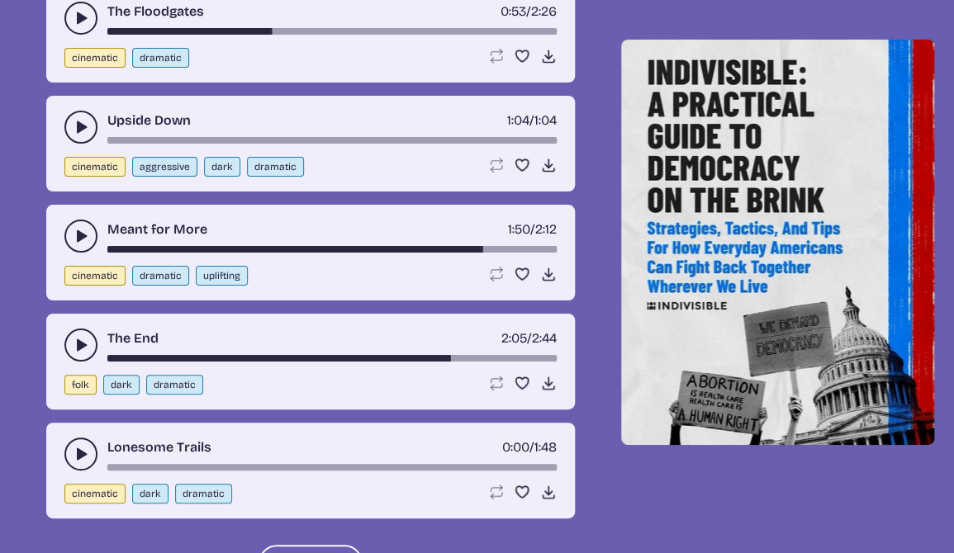
click at [75, 461] on icon "play-pause toggle" at bounding box center [81, 454] width 17 height 17
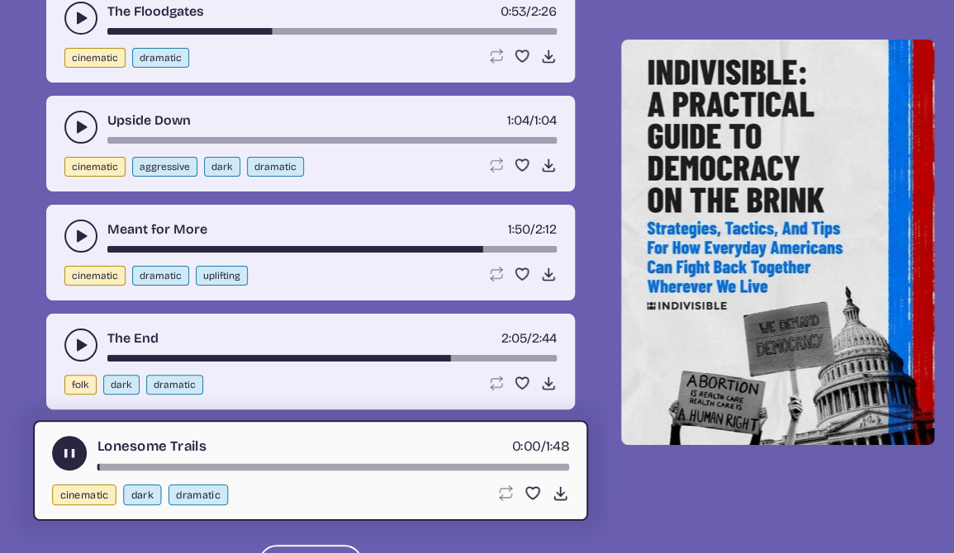
click at [72, 463] on button "play-pause toggle" at bounding box center [69, 453] width 35 height 35
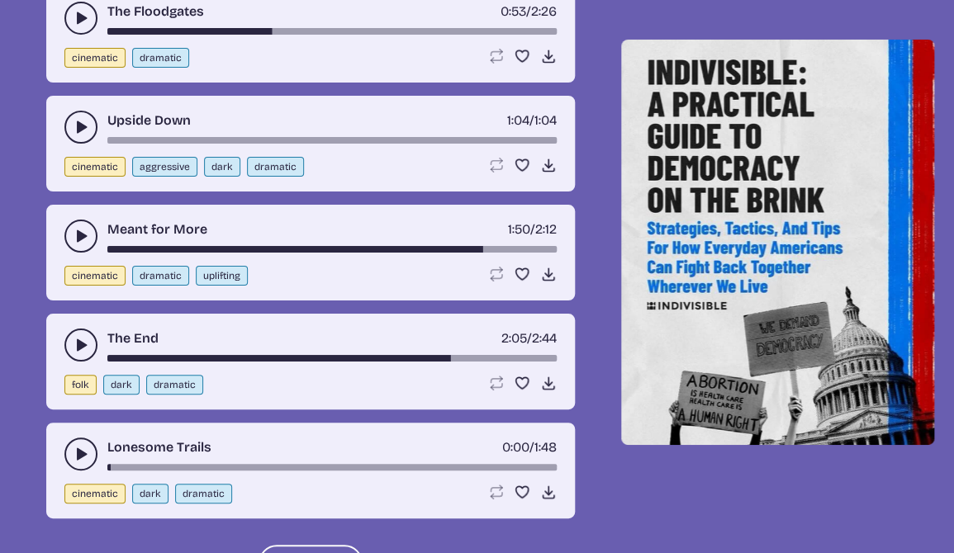
click at [83, 458] on icon "play-pause toggle" at bounding box center [81, 454] width 17 height 17
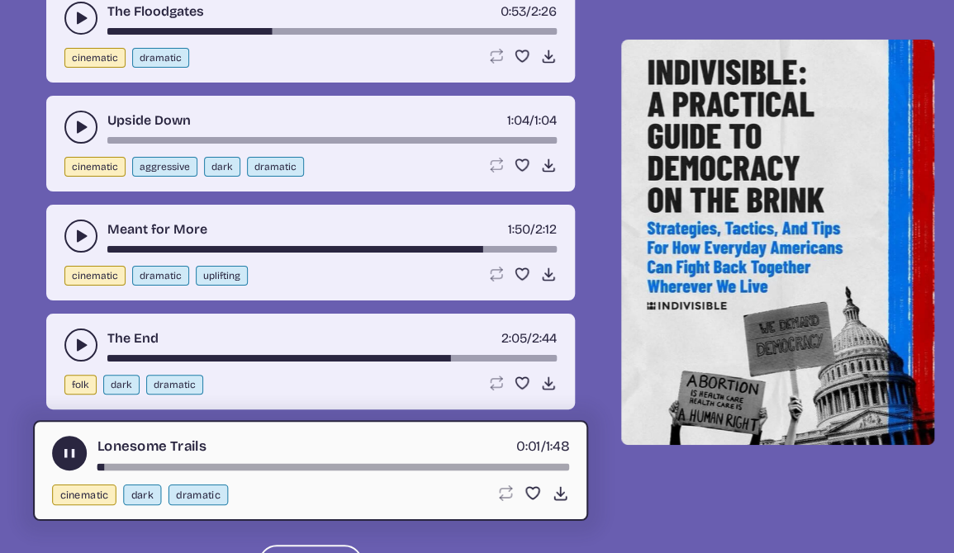
click at [150, 468] on div "song-time-bar" at bounding box center [333, 467] width 472 height 7
click at [254, 469] on div "song-time-bar" at bounding box center [333, 467] width 472 height 7
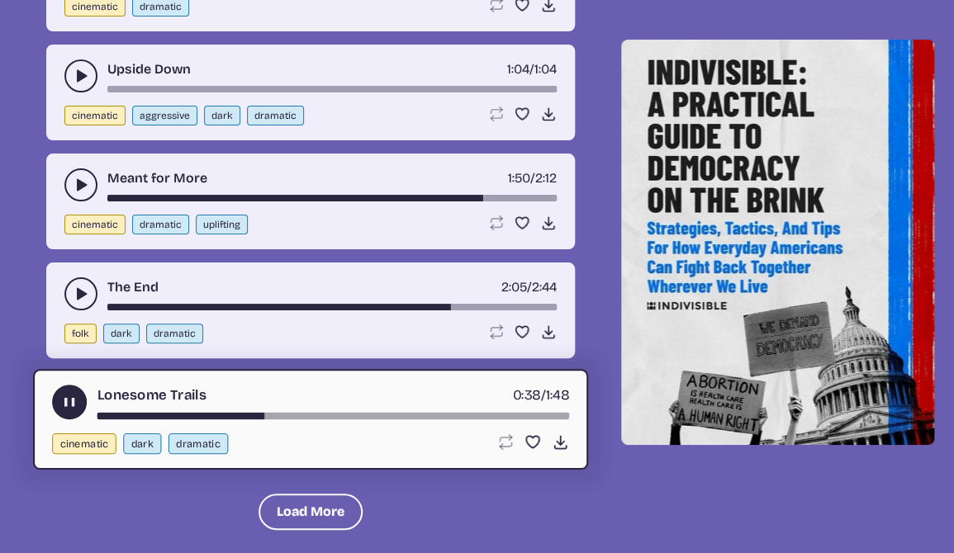
scroll to position [1842, 0]
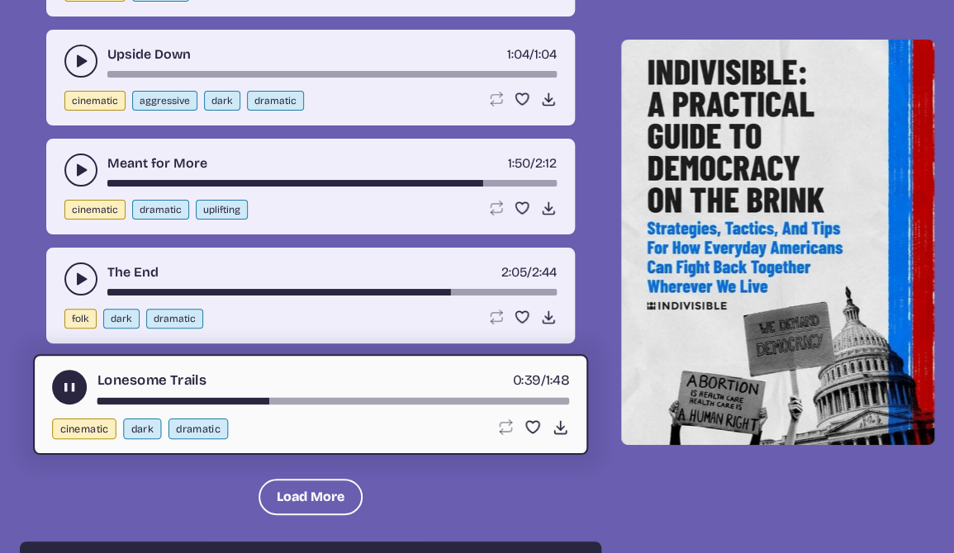
click at [63, 387] on icon "play-pause toggle" at bounding box center [69, 387] width 17 height 17
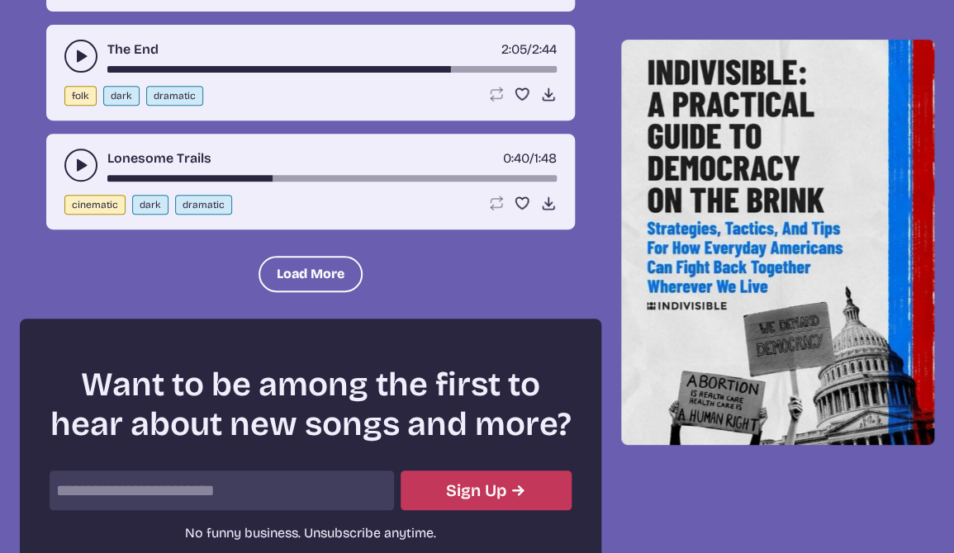
scroll to position [2110, 0]
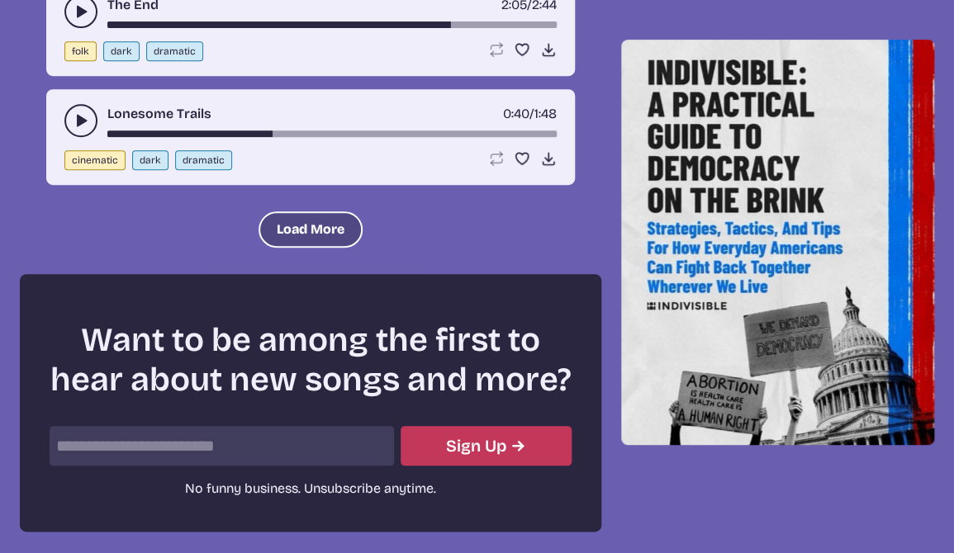
click at [311, 226] on button "Load More" at bounding box center [311, 229] width 104 height 36
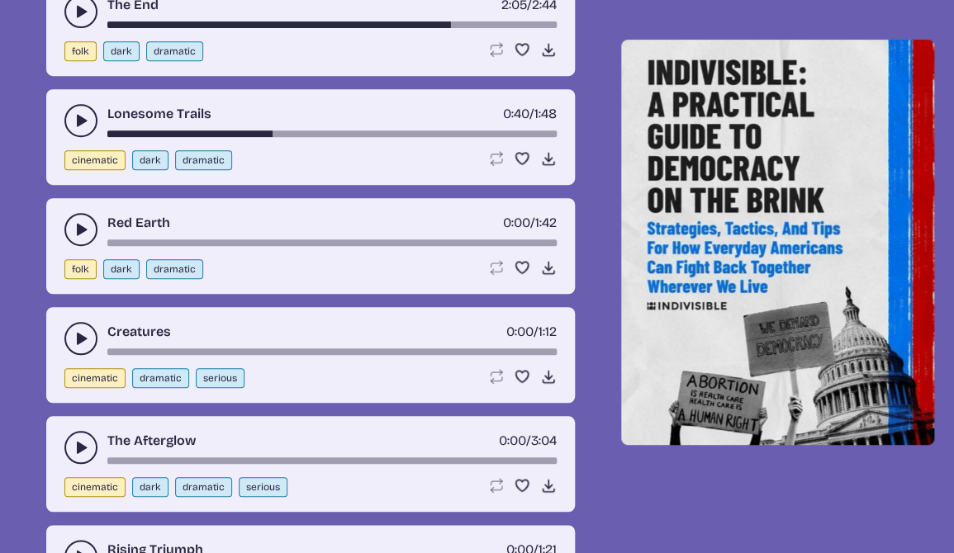
click at [84, 233] on icon "play-pause toggle" at bounding box center [81, 229] width 17 height 17
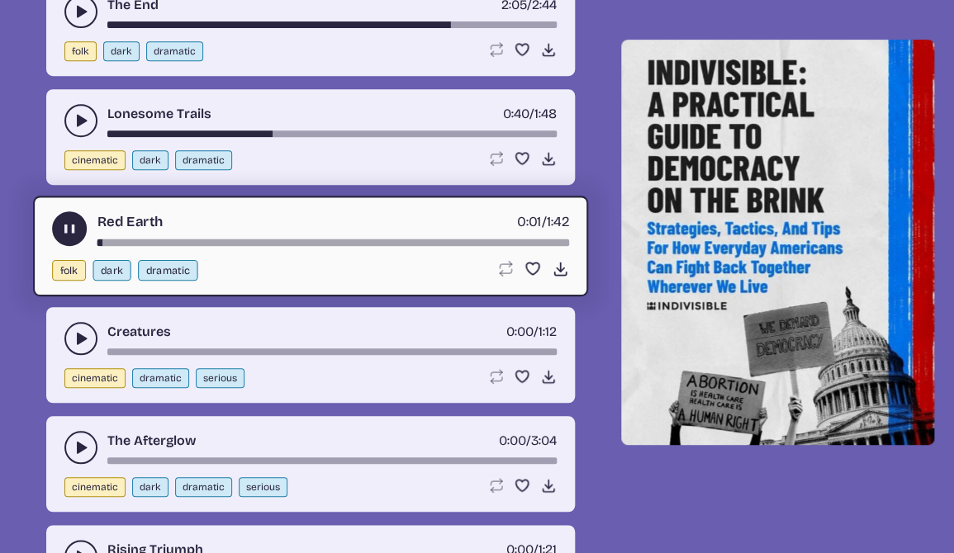
click at [112, 244] on div "song-time-bar" at bounding box center [333, 243] width 472 height 7
click at [161, 245] on div "song-time-bar" at bounding box center [333, 243] width 472 height 7
click at [228, 243] on div "song-time-bar" at bounding box center [333, 243] width 472 height 7
click at [269, 243] on div "song-time-bar" at bounding box center [333, 243] width 472 height 7
click at [306, 245] on div "song-time-bar" at bounding box center [333, 243] width 472 height 7
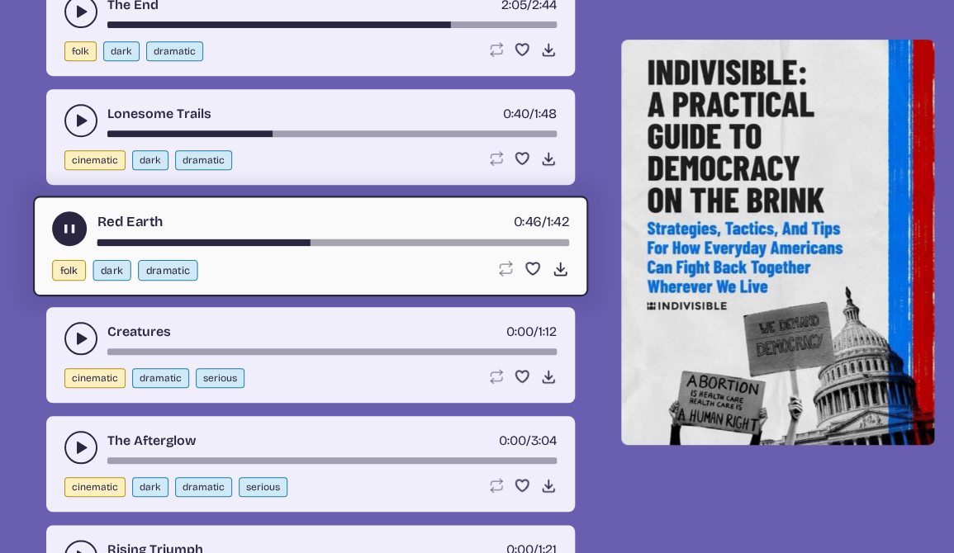
click at [370, 242] on div "song-time-bar" at bounding box center [333, 243] width 472 height 7
click at [409, 245] on div "song-time-bar" at bounding box center [333, 243] width 472 height 7
click at [66, 230] on use "play-pause toggle" at bounding box center [69, 229] width 17 height 17
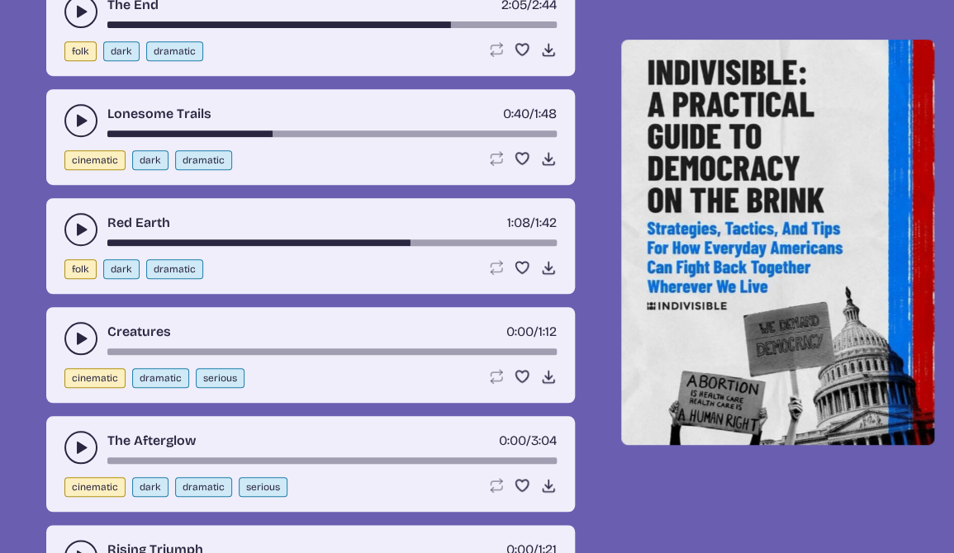
click at [87, 339] on use "play-pause toggle" at bounding box center [81, 338] width 17 height 17
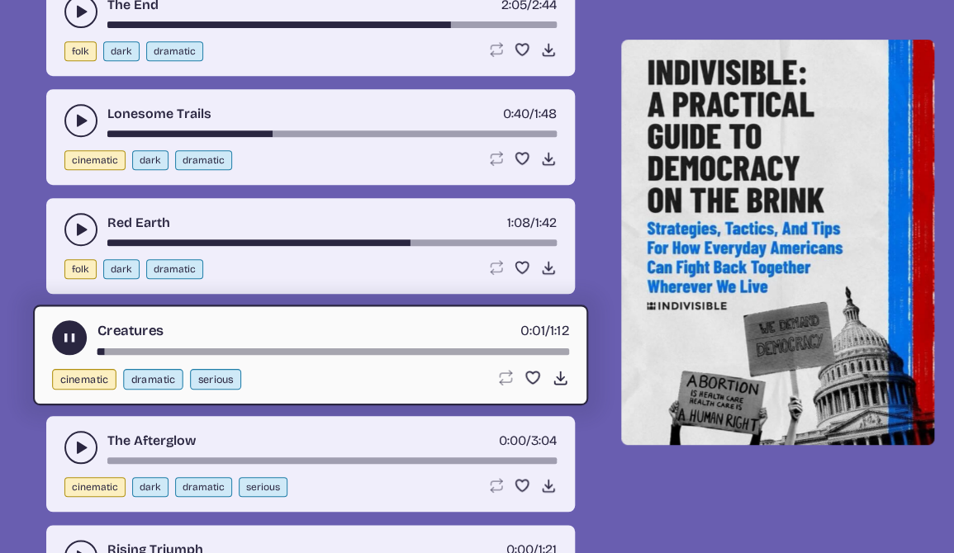
click at [162, 356] on div "Creatures 0:01 / 1:12 cinematic dramatic serious Loop song Loop this song. Favo…" at bounding box center [310, 355] width 555 height 101
click at [176, 345] on div "Creatures 0:01 / 1:12" at bounding box center [310, 338] width 517 height 35
click at [183, 350] on div "song-time-bar" at bounding box center [333, 352] width 472 height 7
click at [248, 354] on div "song-time-bar" at bounding box center [333, 352] width 472 height 7
click at [297, 352] on div "song-time-bar" at bounding box center [333, 352] width 472 height 7
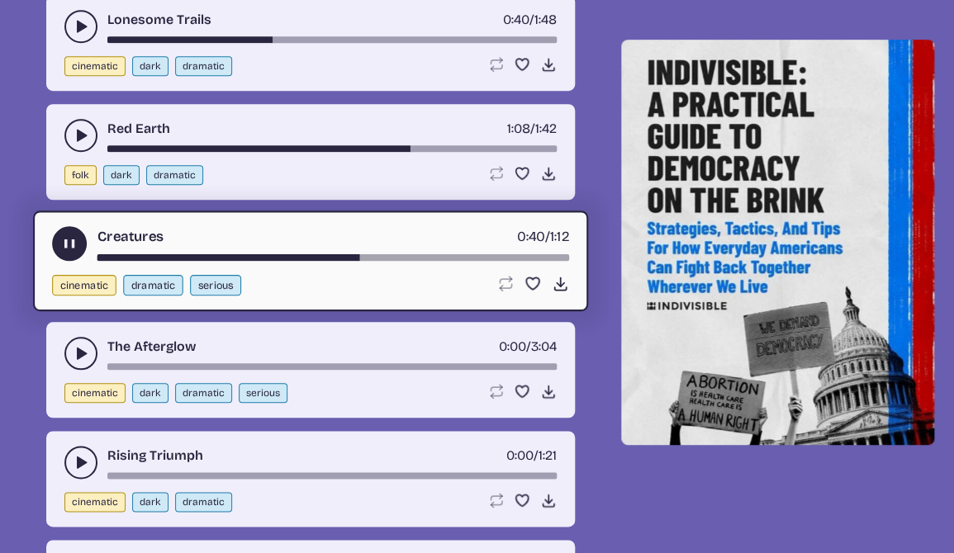
scroll to position [2203, 0]
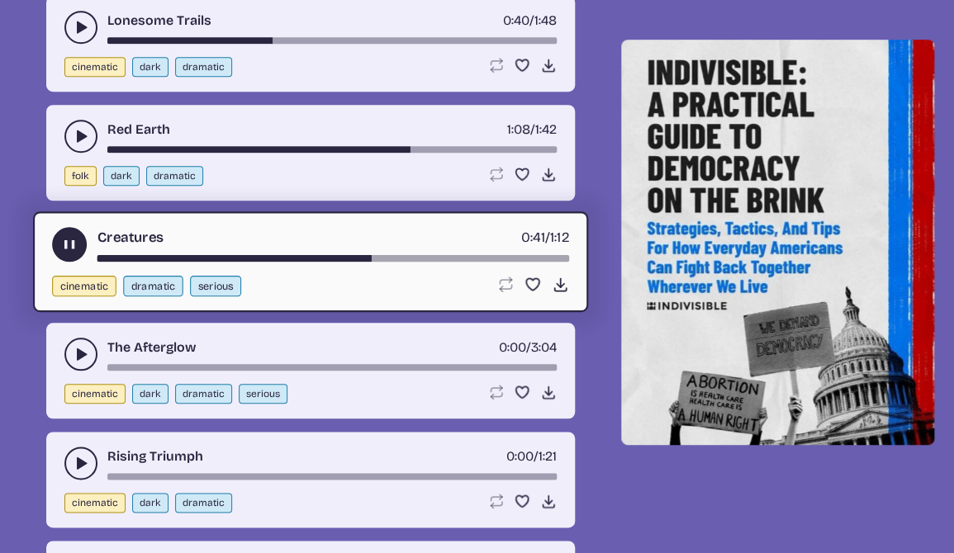
click at [397, 259] on div "song-time-bar" at bounding box center [333, 258] width 472 height 7
click at [424, 259] on div "song-time-bar" at bounding box center [333, 258] width 472 height 7
click at [453, 258] on div "song-time-bar" at bounding box center [333, 258] width 472 height 7
click at [69, 245] on use "play-pause toggle" at bounding box center [69, 244] width 17 height 17
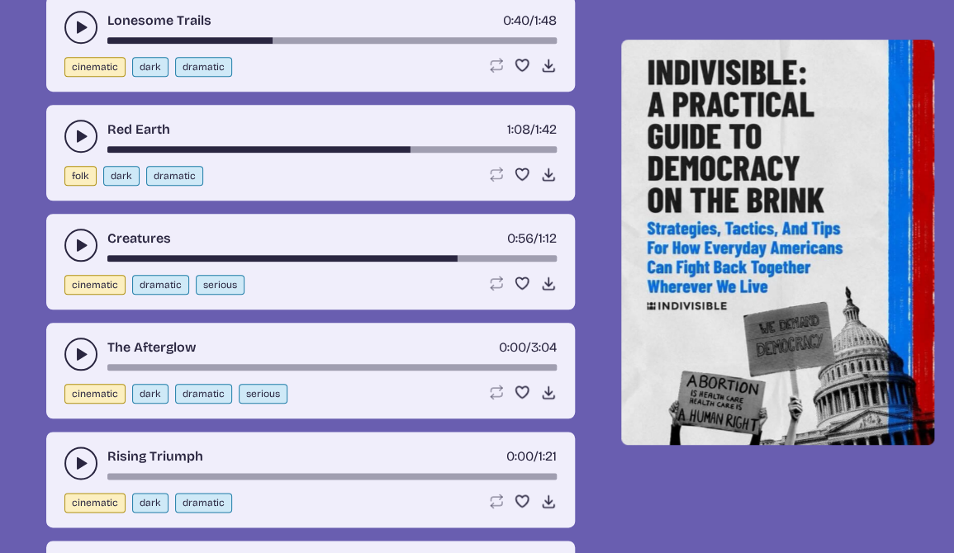
click at [78, 355] on use "play-pause toggle" at bounding box center [81, 354] width 17 height 17
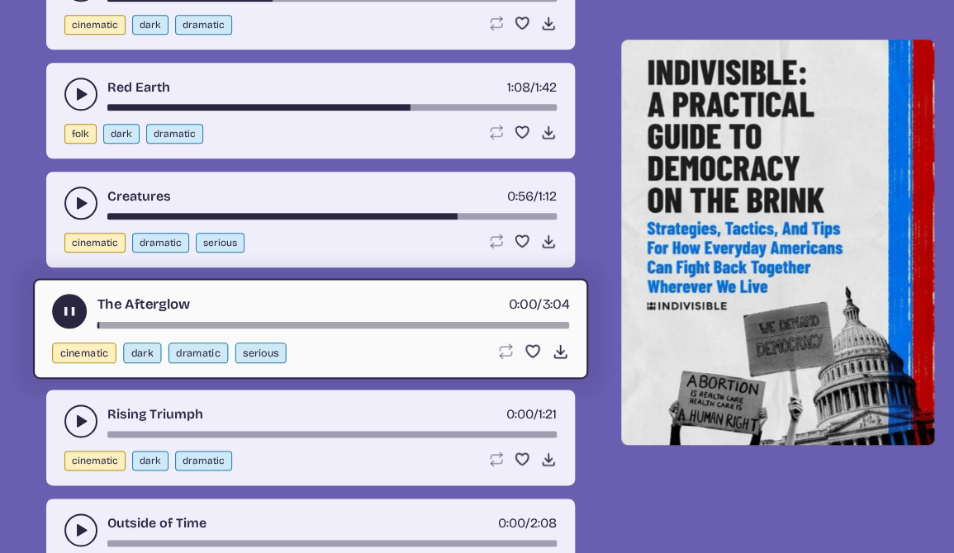
scroll to position [2288, 0]
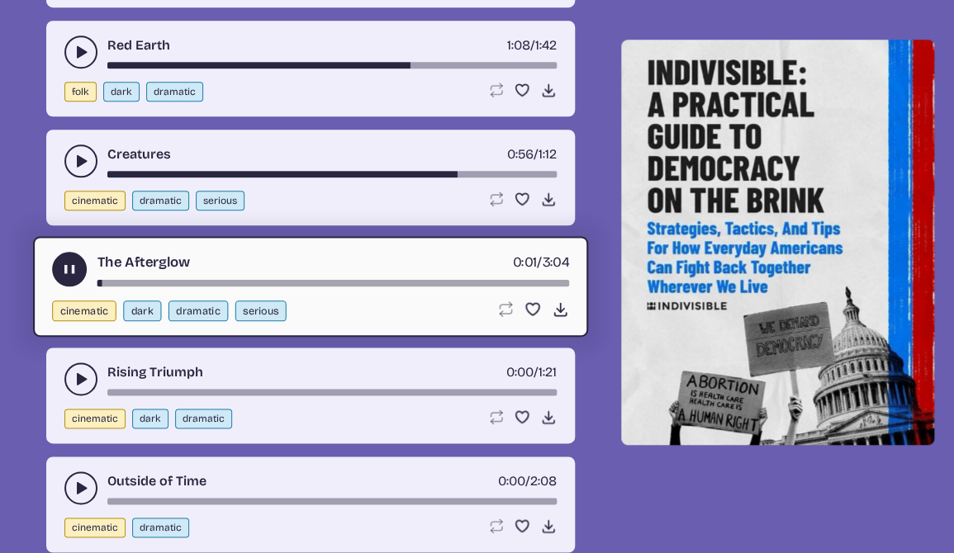
click at [156, 287] on div "song-time-bar" at bounding box center [333, 283] width 472 height 7
click at [337, 284] on div "song-time-bar" at bounding box center [333, 283] width 472 height 7
click at [82, 378] on use "play-pause toggle" at bounding box center [81, 379] width 17 height 17
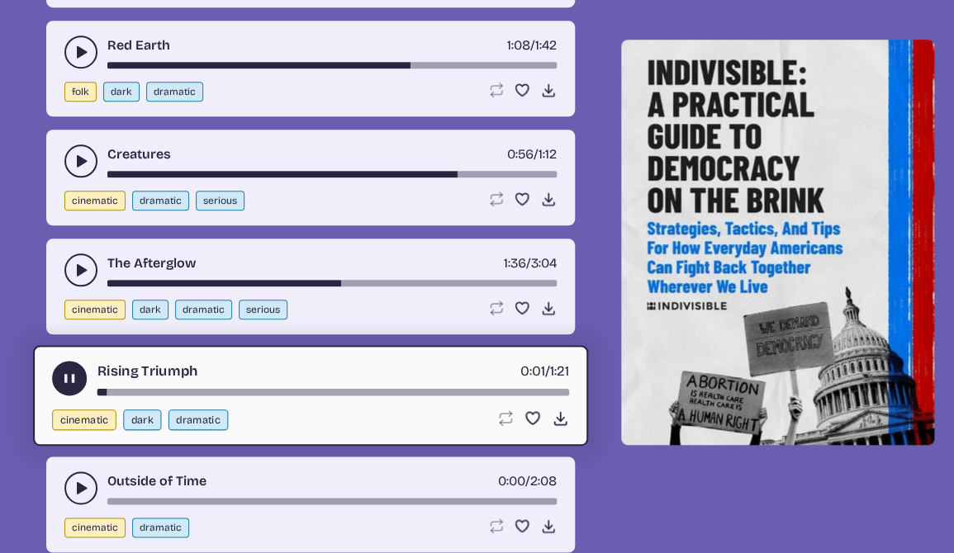
click at [143, 391] on div "song-time-bar" at bounding box center [333, 392] width 472 height 7
click at [216, 394] on div "song-time-bar" at bounding box center [333, 392] width 472 height 7
click at [288, 392] on div "song-time-bar" at bounding box center [333, 392] width 472 height 7
click at [358, 391] on div "song-time-bar" at bounding box center [333, 392] width 472 height 7
click at [416, 392] on div "song-time-bar" at bounding box center [333, 392] width 472 height 7
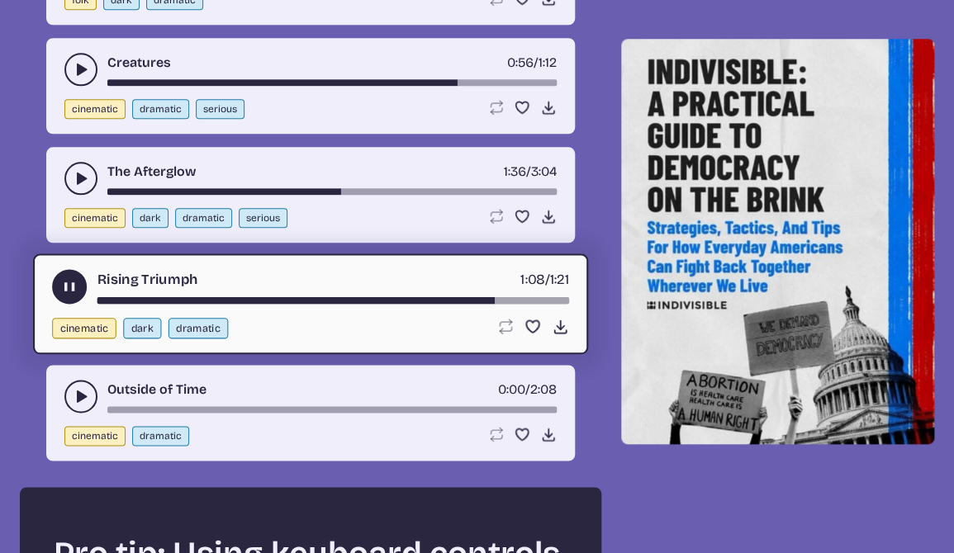
scroll to position [2381, 0]
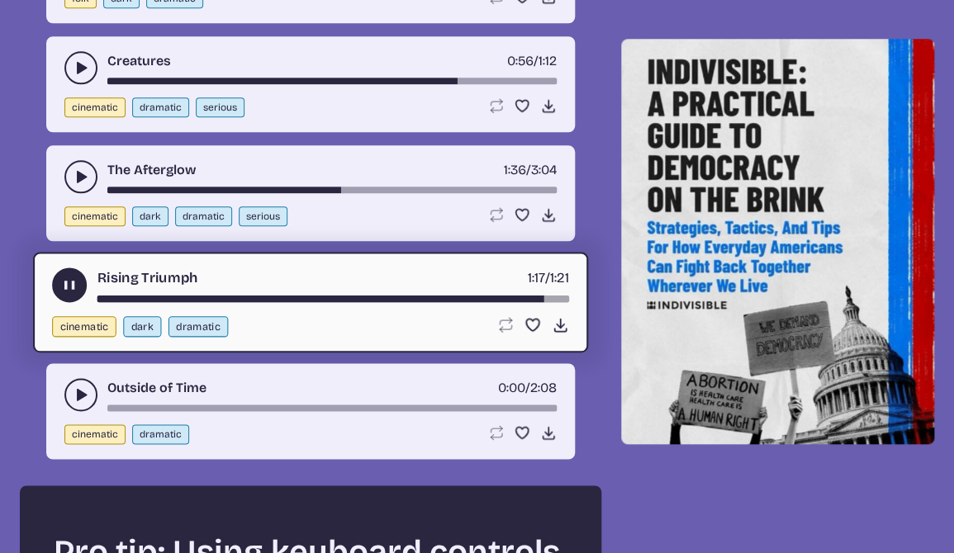
click at [67, 283] on use "play-pause toggle" at bounding box center [69, 285] width 17 height 17
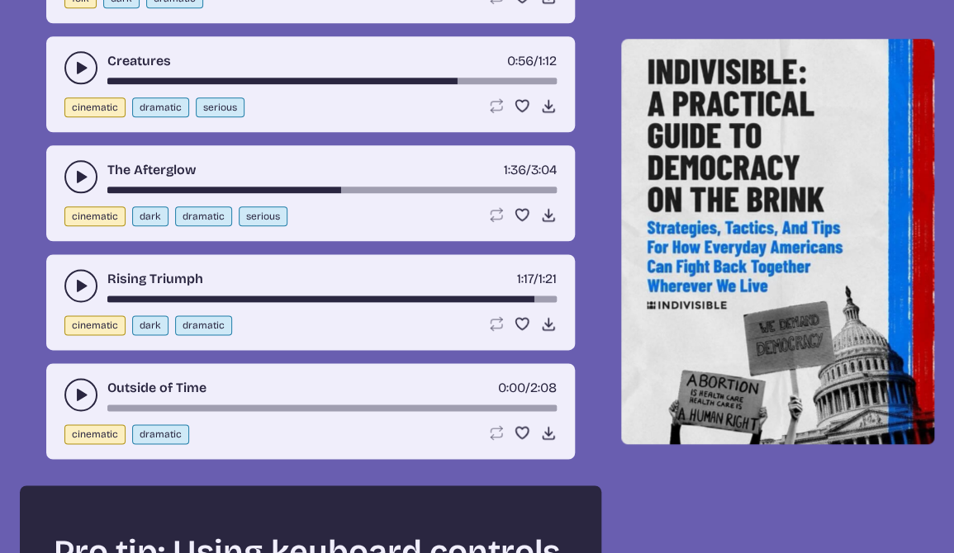
click at [80, 393] on use "play-pause toggle" at bounding box center [81, 395] width 17 height 17
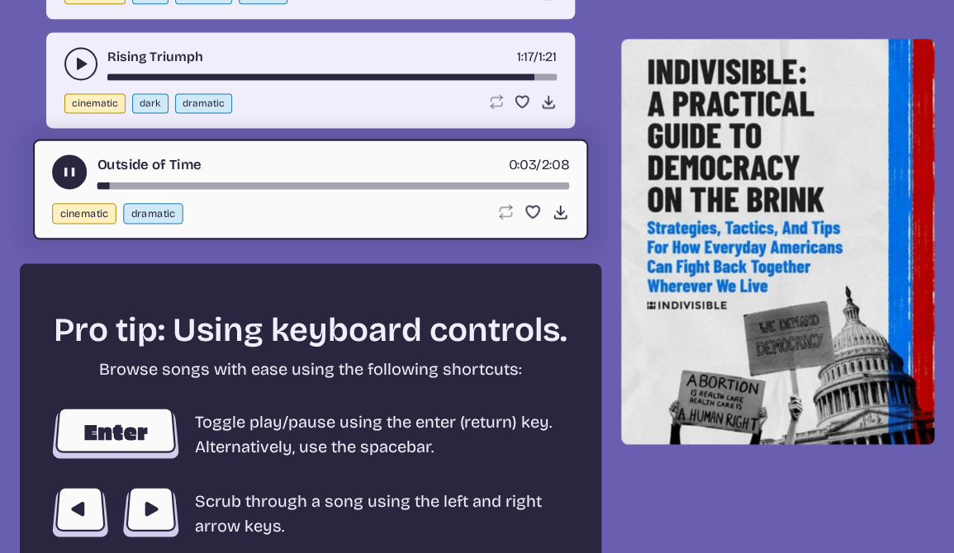
scroll to position [2602, 0]
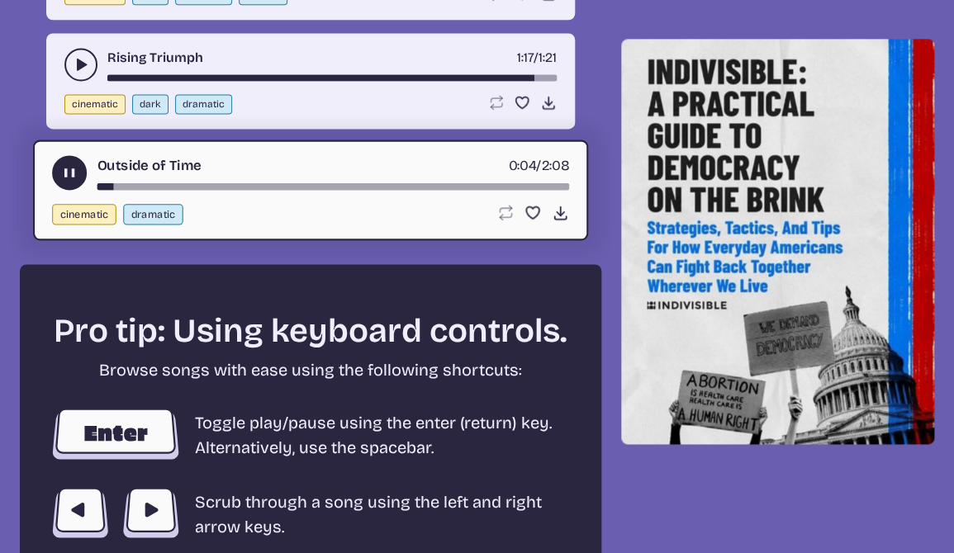
click at [206, 183] on div "Outside of Time 0:04 / 2:08" at bounding box center [310, 172] width 517 height 35
click at [248, 188] on div "song-time-bar" at bounding box center [333, 186] width 472 height 7
click at [454, 186] on div "song-time-bar" at bounding box center [333, 186] width 472 height 7
click at [64, 169] on use "play-pause toggle" at bounding box center [69, 172] width 17 height 17
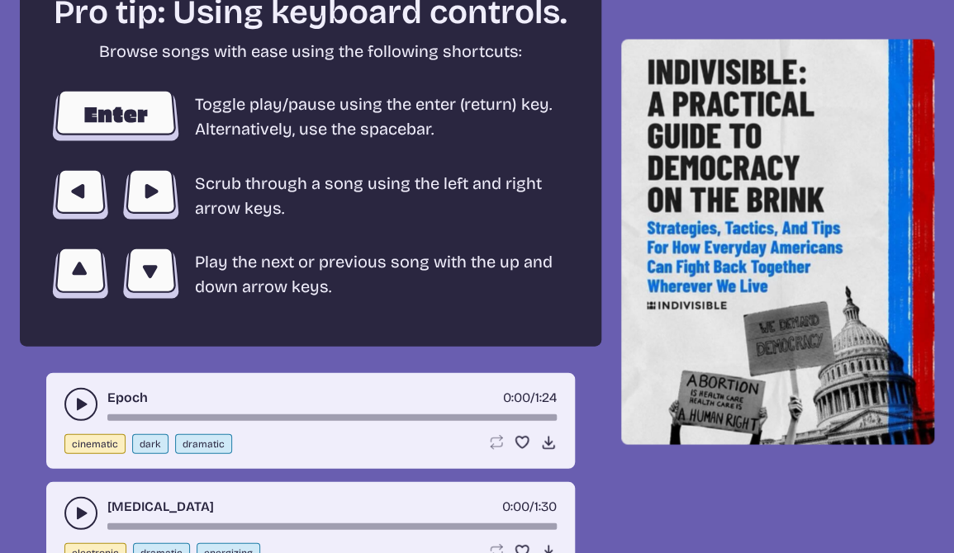
scroll to position [2928, 0]
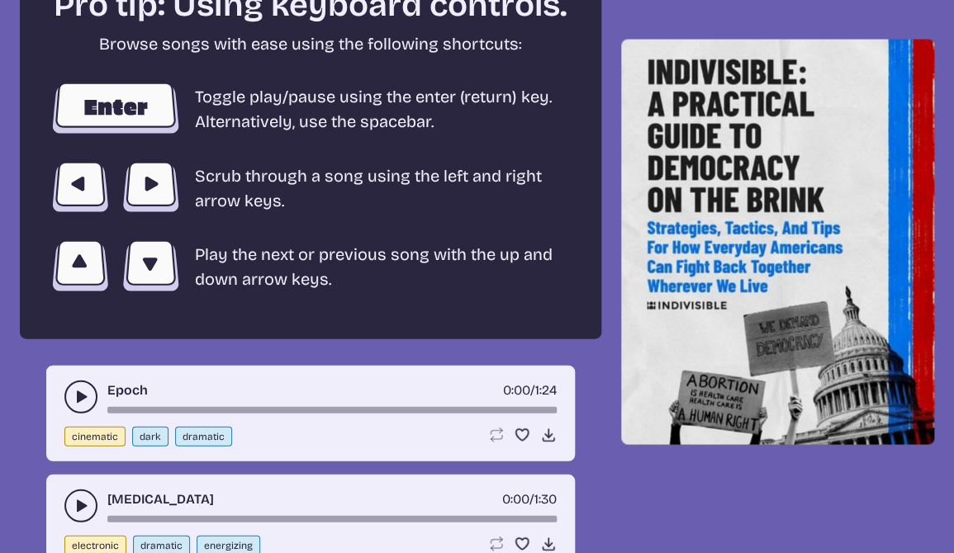
click at [84, 398] on use "play-pause toggle" at bounding box center [81, 397] width 17 height 17
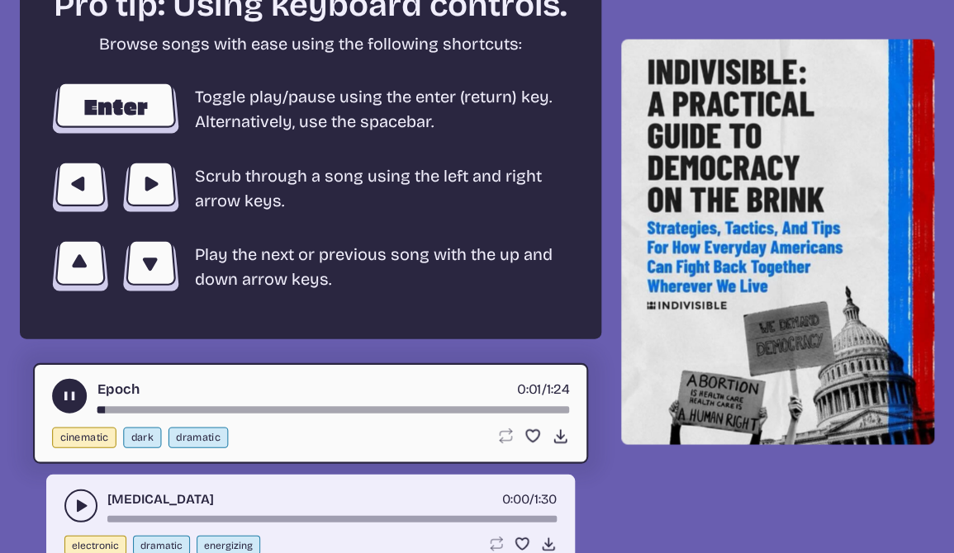
click at [174, 407] on div "Epoch 0:01 / 1:24" at bounding box center [310, 396] width 517 height 35
click at [197, 410] on div "song-time-bar" at bounding box center [333, 410] width 472 height 7
click at [370, 411] on div "song-time-bar" at bounding box center [333, 410] width 472 height 7
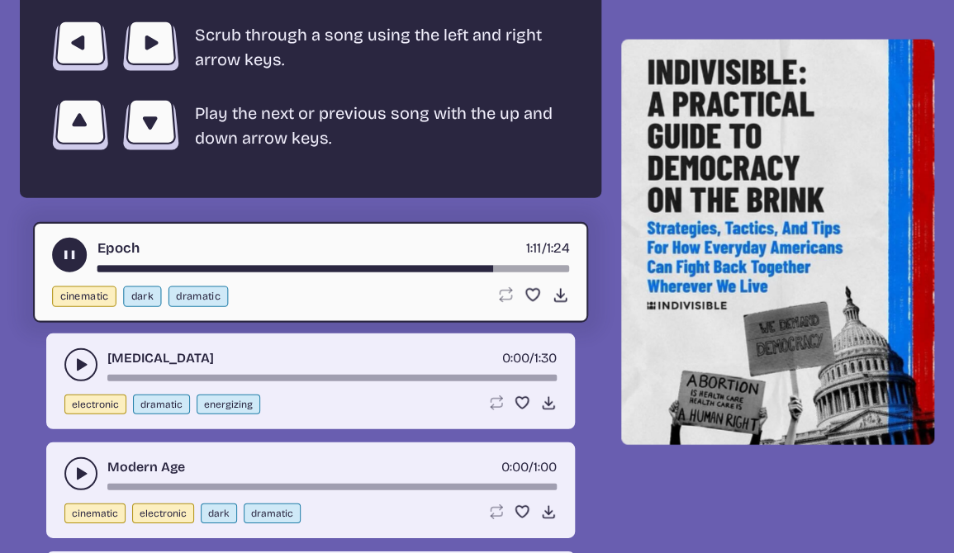
scroll to position [3082, 0]
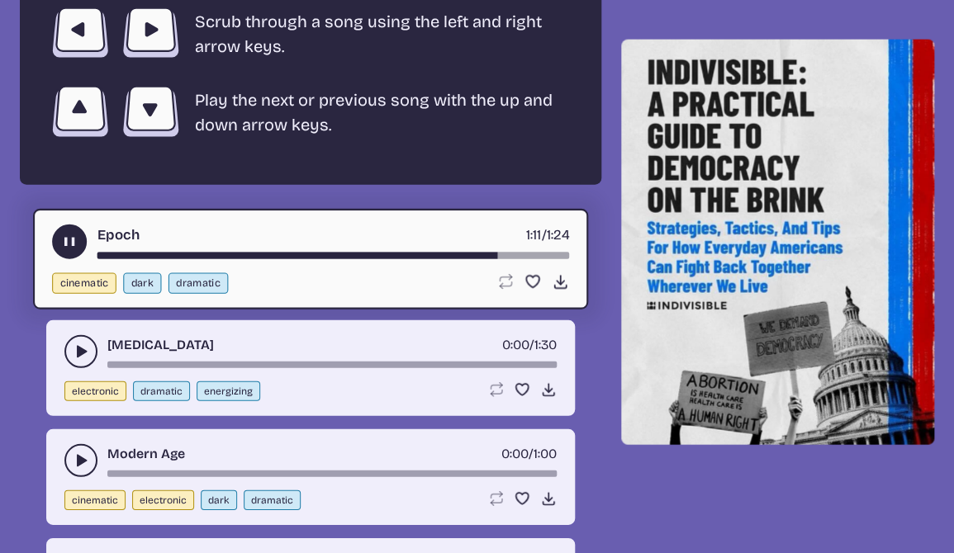
click at [76, 354] on icon "play-pause toggle" at bounding box center [81, 352] width 17 height 17
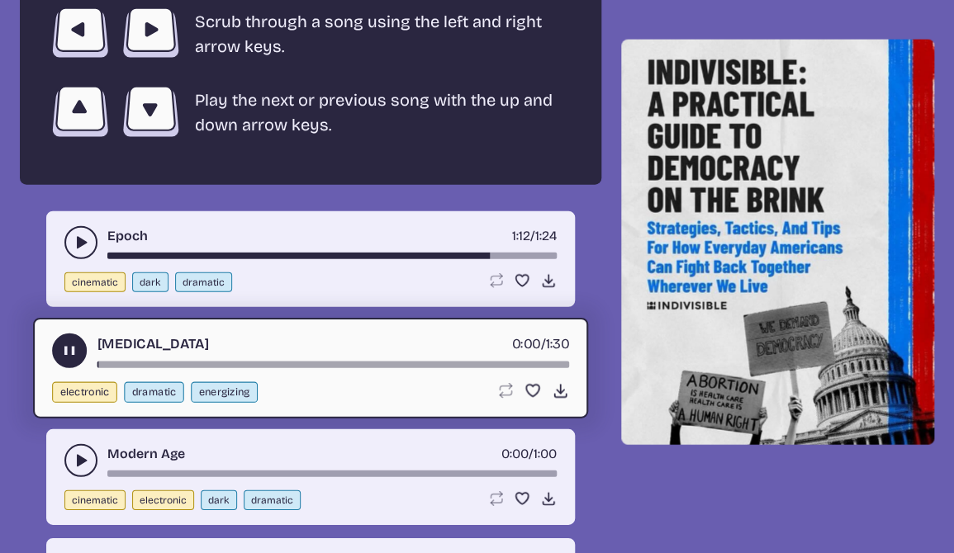
click at [115, 363] on div "song-time-bar" at bounding box center [333, 365] width 472 height 7
click at [226, 368] on div "song-time-bar" at bounding box center [333, 365] width 472 height 7
click at [338, 363] on div "song-time-bar" at bounding box center [333, 365] width 472 height 7
click at [69, 355] on use "play-pause toggle" at bounding box center [69, 351] width 17 height 17
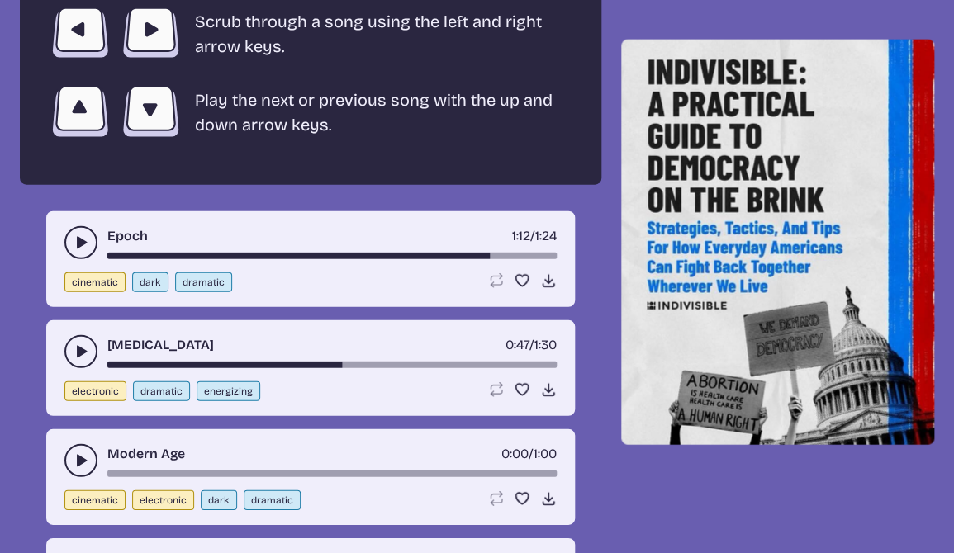
click at [81, 467] on icon "play-pause toggle" at bounding box center [81, 461] width 17 height 17
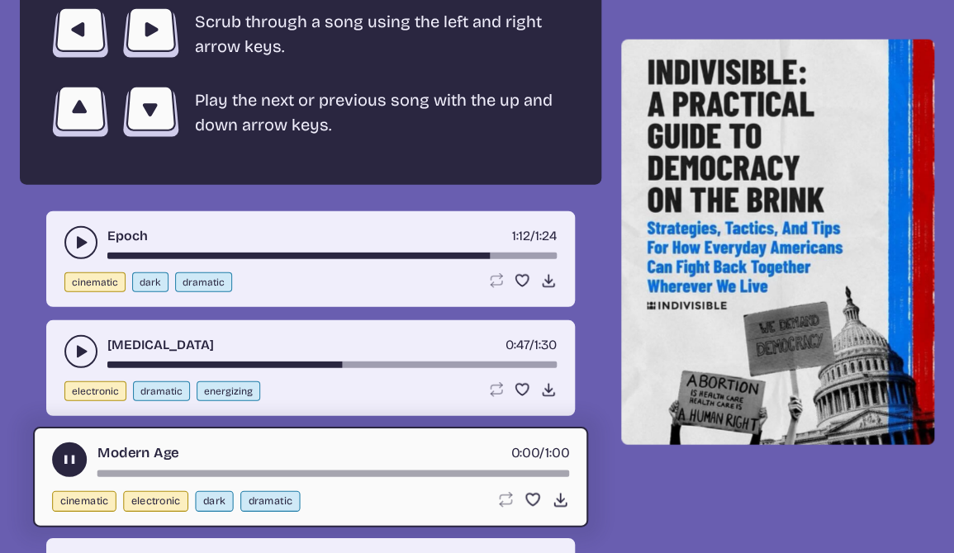
click at [131, 474] on div "song-time-bar" at bounding box center [333, 474] width 472 height 7
click at [305, 471] on div "song-time-bar" at bounding box center [333, 474] width 472 height 7
click at [378, 473] on div "song-time-bar" at bounding box center [333, 474] width 472 height 7
click at [367, 477] on div "song-time-bar" at bounding box center [333, 474] width 472 height 7
click at [359, 476] on div "song-time-bar" at bounding box center [333, 474] width 472 height 7
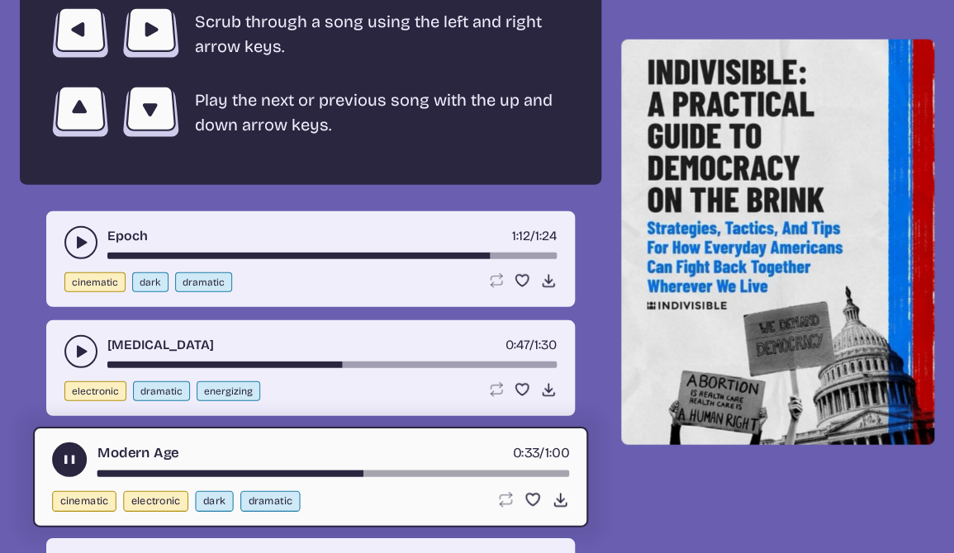
click at [348, 475] on div "song-time-bar" at bounding box center [333, 474] width 472 height 7
click at [326, 473] on div "song-time-bar" at bounding box center [333, 474] width 472 height 7
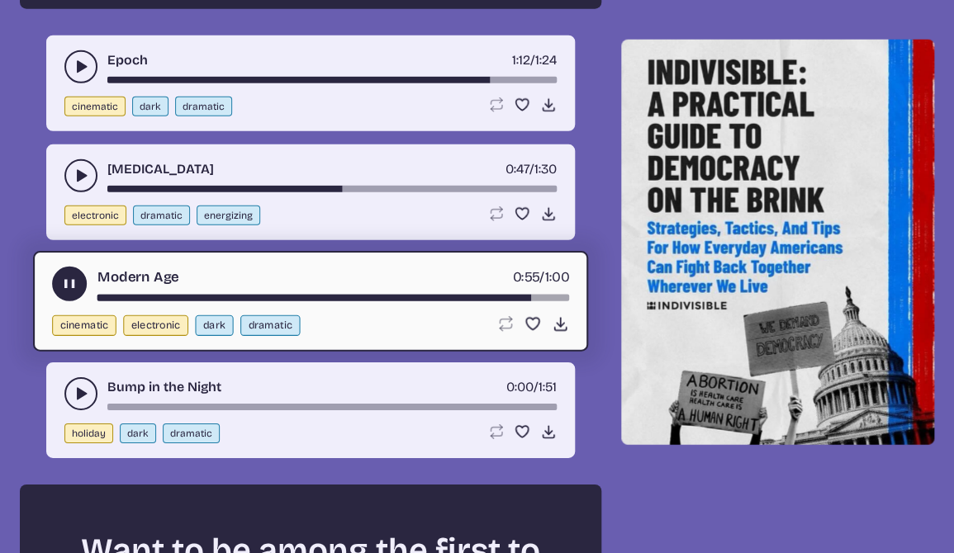
scroll to position [3249, 0]
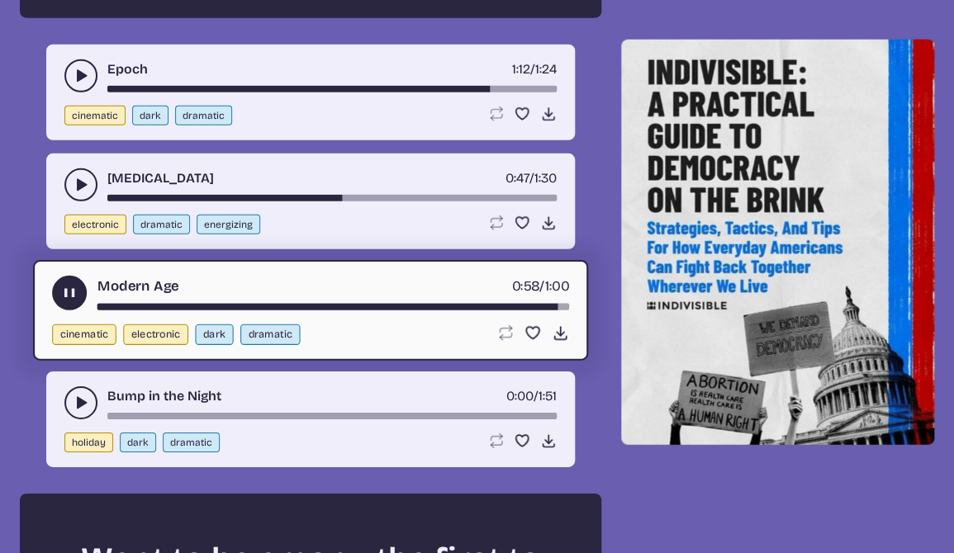
click at [64, 299] on icon "play-pause toggle" at bounding box center [69, 293] width 17 height 17
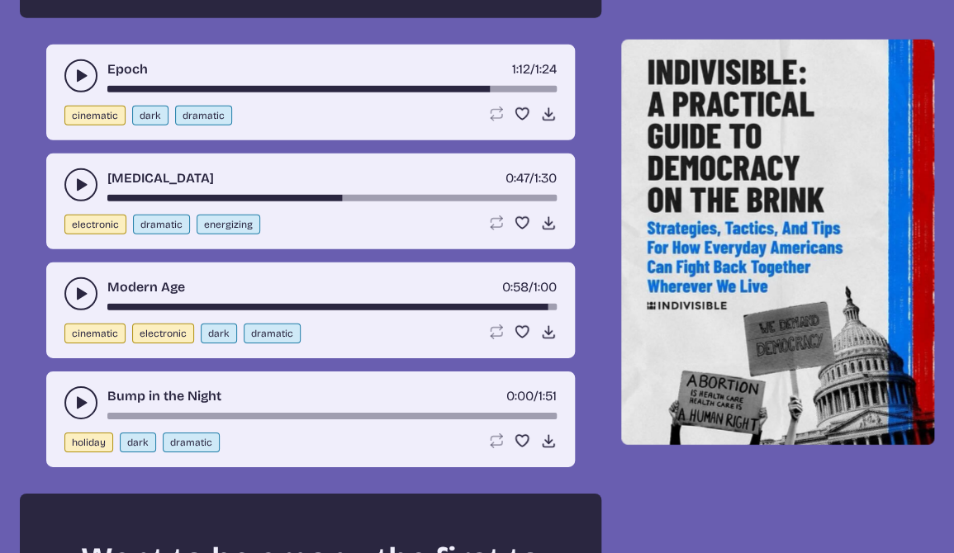
click at [79, 406] on use "play-pause toggle" at bounding box center [81, 403] width 17 height 17
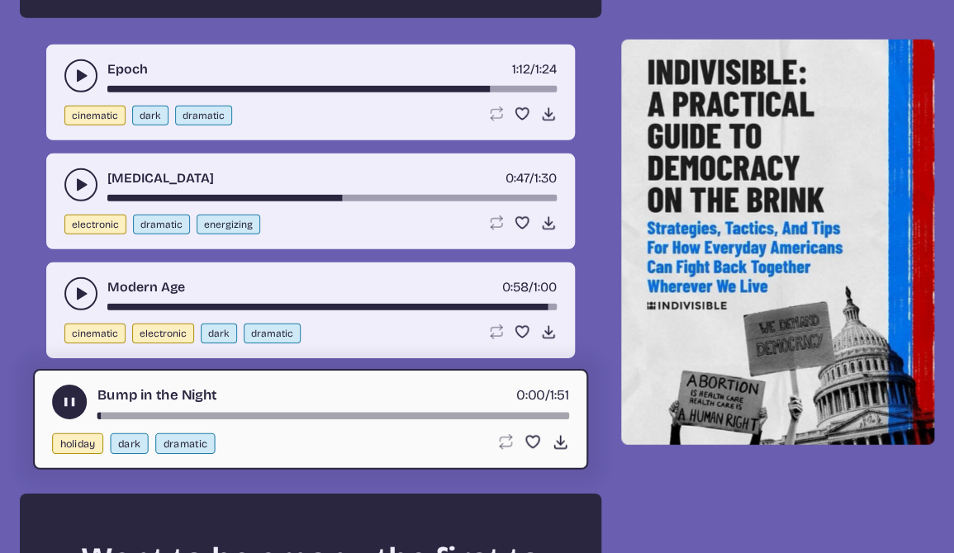
click at [122, 416] on div "song-time-bar" at bounding box center [333, 416] width 472 height 7
click at [182, 413] on div "Bump in the Night 0:06 / 1:51" at bounding box center [310, 402] width 517 height 35
click at [187, 418] on div "song-time-bar" at bounding box center [333, 416] width 472 height 7
click at [294, 419] on div "song-time-bar" at bounding box center [333, 416] width 472 height 7
click at [401, 418] on div "song-time-bar" at bounding box center [333, 416] width 472 height 7
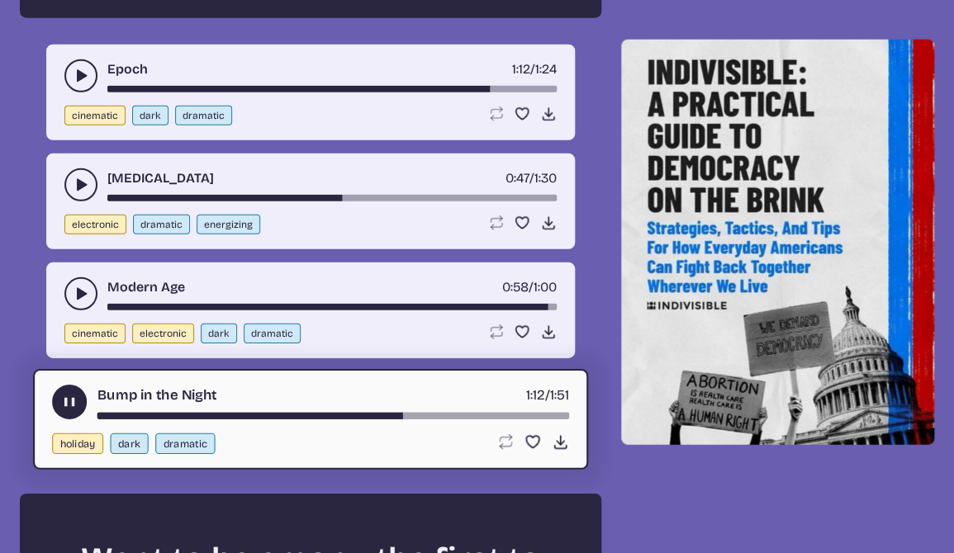
click at [474, 419] on div "song-time-bar" at bounding box center [333, 416] width 472 height 7
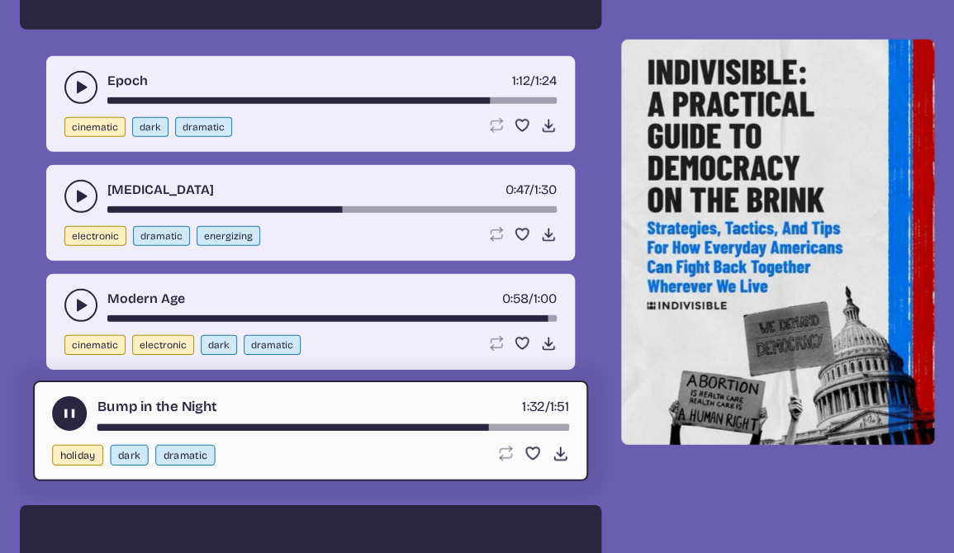
scroll to position [3235, 0]
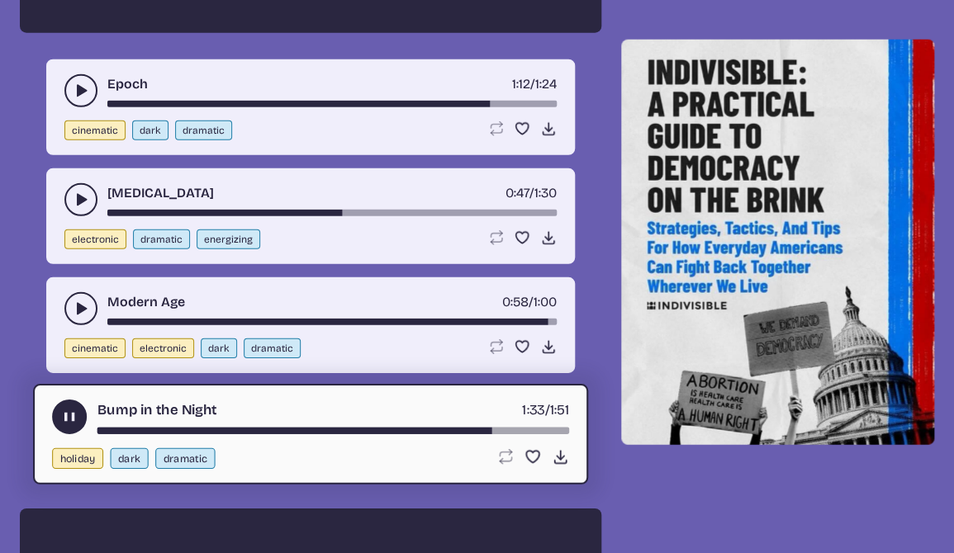
click at [63, 416] on icon "play-pause toggle" at bounding box center [69, 416] width 17 height 17
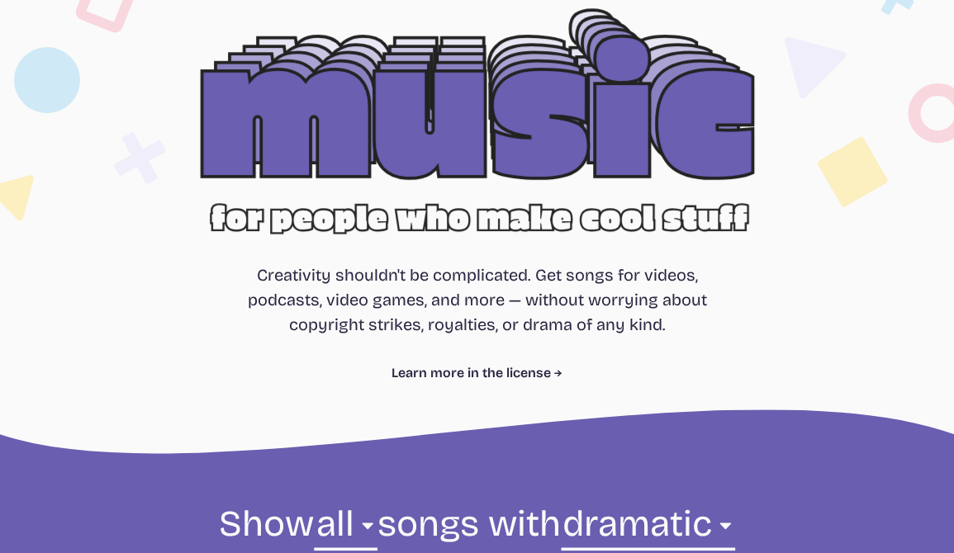
scroll to position [0, 0]
